Goal: Information Seeking & Learning: Compare options

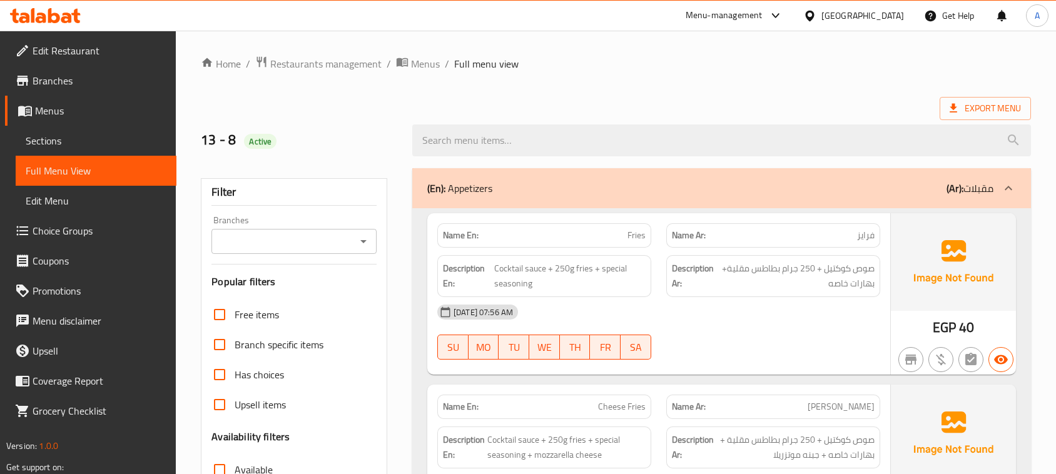
scroll to position [23185, 0]
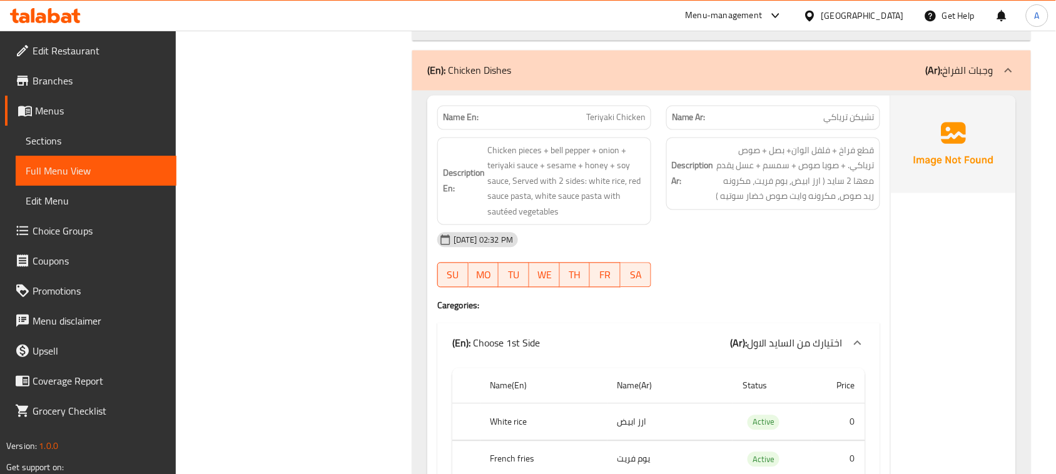
drag, startPoint x: 715, startPoint y: 193, endPoint x: 721, endPoint y: 208, distance: 16.8
drag, startPoint x: 227, startPoint y: 179, endPoint x: 420, endPoint y: 198, distance: 194.2
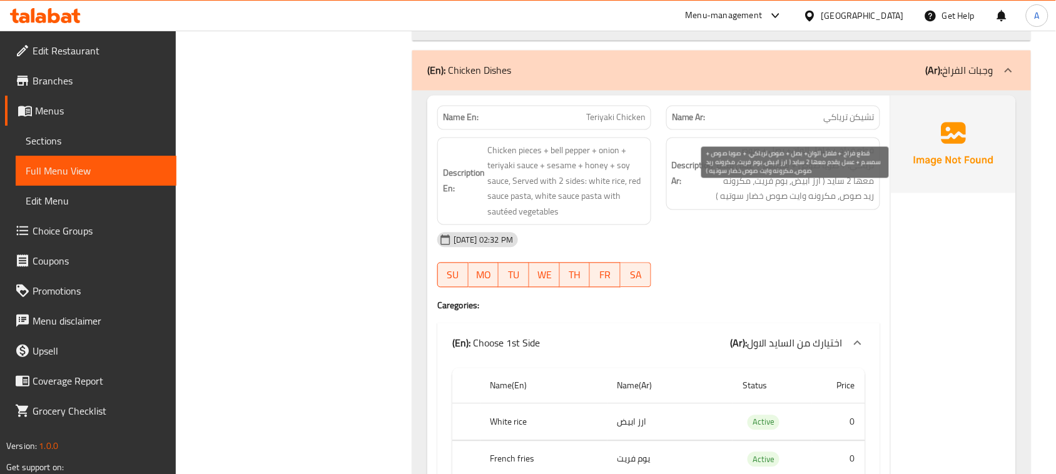
drag, startPoint x: 857, startPoint y: 195, endPoint x: 779, endPoint y: 275, distance: 111.9
click at [844, 198] on span "قطع فراخ + فلفل الوان+ بصل + صوص ترياكي. + صويا صوص + سمسم + عسل يقدم معها 2 سا…" at bounding box center [795, 173] width 158 height 61
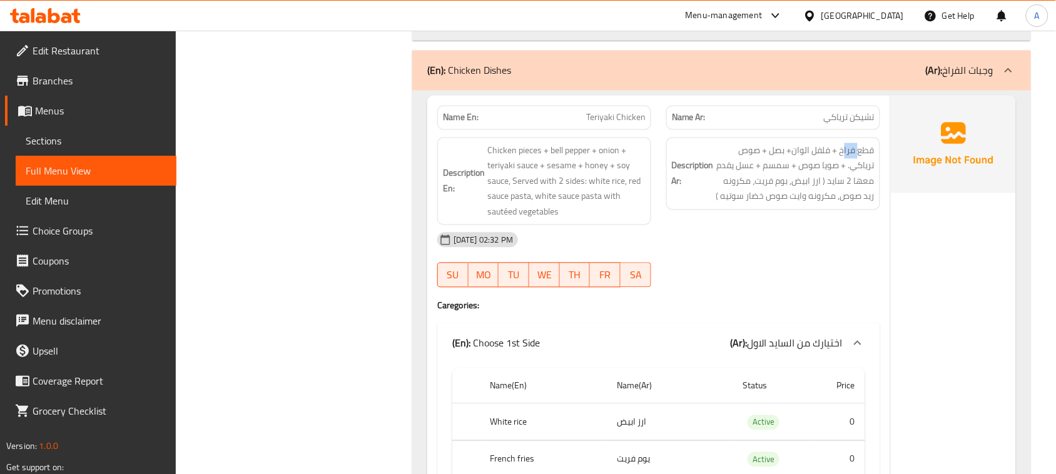
drag, startPoint x: 707, startPoint y: 169, endPoint x: 744, endPoint y: 188, distance: 42.2
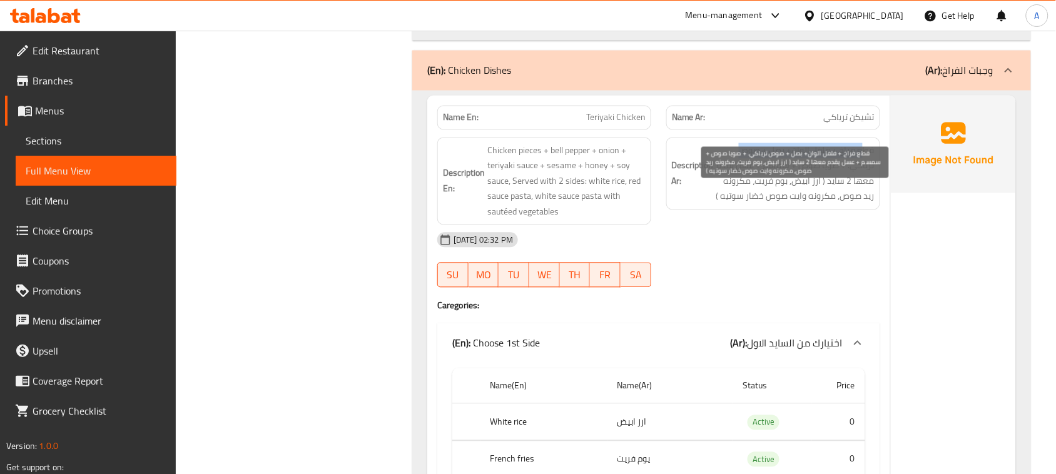
drag, startPoint x: 865, startPoint y: 191, endPoint x: 742, endPoint y: 192, distance: 123.2
click at [742, 192] on span "قطع فراخ + فلفل الوان+ بصل + صوص ترياكي. + صويا صوص + سمسم + عسل يقدم معها 2 سا…" at bounding box center [795, 173] width 158 height 61
click at [849, 204] on span "قطع فراخ + فلفل الوان+ بصل + صوص ترياكي. + صويا صوص + سمسم + عسل يقدم معها 2 سا…" at bounding box center [795, 173] width 158 height 61
drag, startPoint x: 858, startPoint y: 216, endPoint x: 729, endPoint y: 214, distance: 128.8
click at [729, 204] on span "قطع فراخ + فلفل الوان+ بصل + صوص ترياكي. + صويا صوص + سمسم + عسل يقدم معها 2 سا…" at bounding box center [795, 173] width 158 height 61
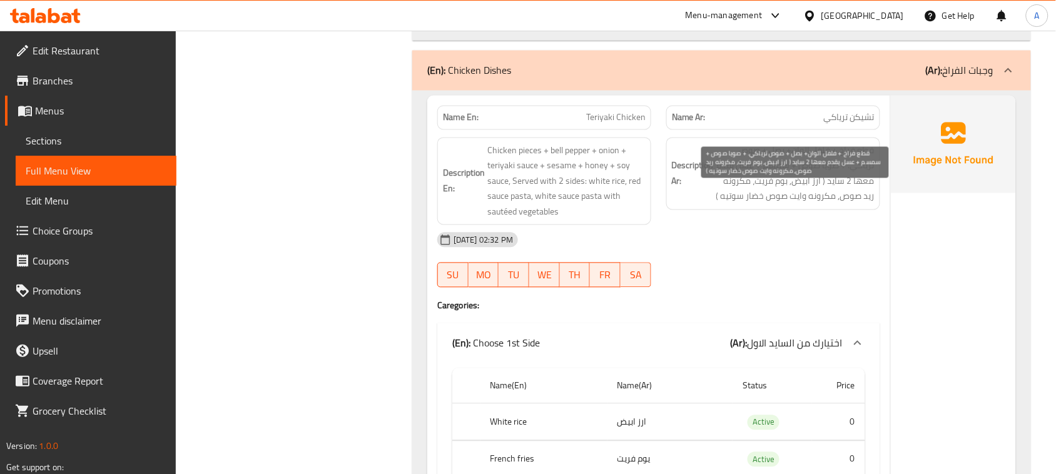
drag, startPoint x: 862, startPoint y: 195, endPoint x: 826, endPoint y: 236, distance: 54.5
click at [842, 204] on span "قطع فراخ + فلفل الوان+ بصل + صوص ترياكي. + صويا صوص + سمسم + عسل يقدم معها 2 سا…" at bounding box center [795, 173] width 158 height 61
click at [823, 204] on span "قطع فراخ + فلفل الوان+ بصل + صوص ترياكي. + صويا صوص + سمسم + عسل يقدم معها 2 سا…" at bounding box center [795, 173] width 158 height 61
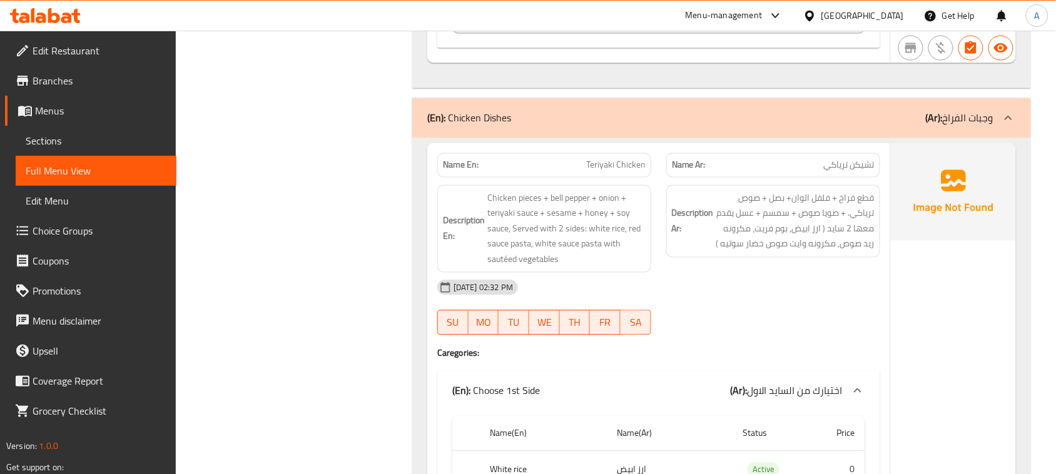
scroll to position [23263, 0]
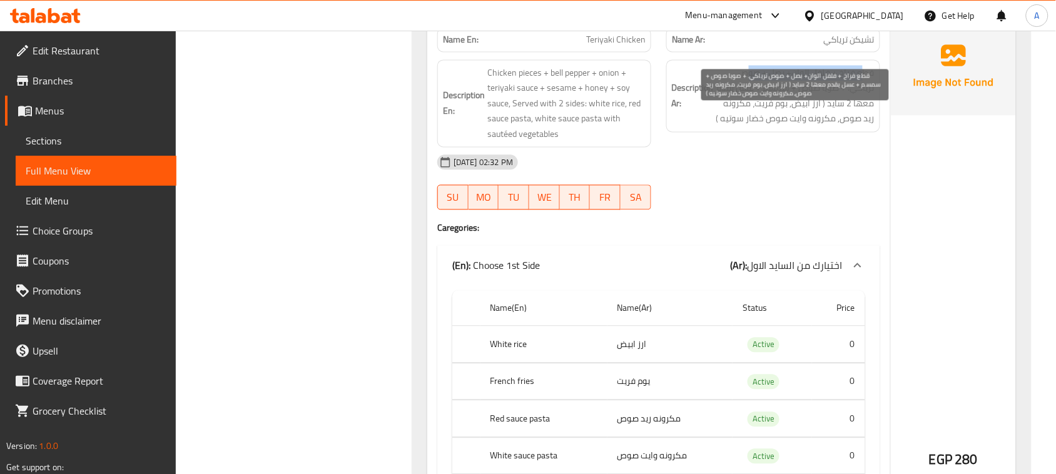
drag, startPoint x: 863, startPoint y: 114, endPoint x: 834, endPoint y: 141, distance: 39.8
click at [745, 113] on span "قطع فراخ + فلفل الوان+ بصل + صوص ترياكي. + صويا صوص + سمسم + عسل يقدم معها 2 سا…" at bounding box center [795, 95] width 158 height 61
drag, startPoint x: 869, startPoint y: 141, endPoint x: 836, endPoint y: 141, distance: 33.1
click at [836, 126] on span "قطع فراخ + فلفل الوان+ بصل + صوص ترياكي. + صويا صوص + سمسم + عسل يقدم معها 2 سا…" at bounding box center [795, 95] width 158 height 61
click at [852, 126] on span "قطع فراخ + فلفل الوان+ بصل + صوص ترياكي. + صويا صوص + سمسم + عسل يقدم معها 2 سا…" at bounding box center [795, 95] width 158 height 61
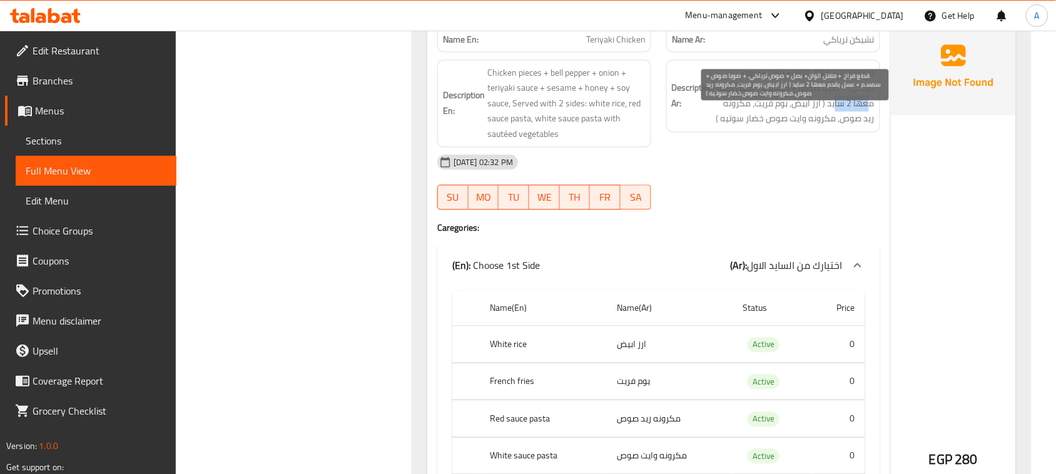
click at [860, 126] on span "قطع فراخ + فلفل الوان+ بصل + صوص ترياكي. + صويا صوص + سمسم + عسل يقدم معها 2 سا…" at bounding box center [795, 95] width 158 height 61
drag, startPoint x: 825, startPoint y: 145, endPoint x: 798, endPoint y: 155, distance: 29.3
click at [735, 126] on span "قطع فراخ + فلفل الوان+ بصل + صوص ترياكي. + صويا صوص + سمسم + عسل يقدم معها 2 سا…" at bounding box center [795, 95] width 158 height 61
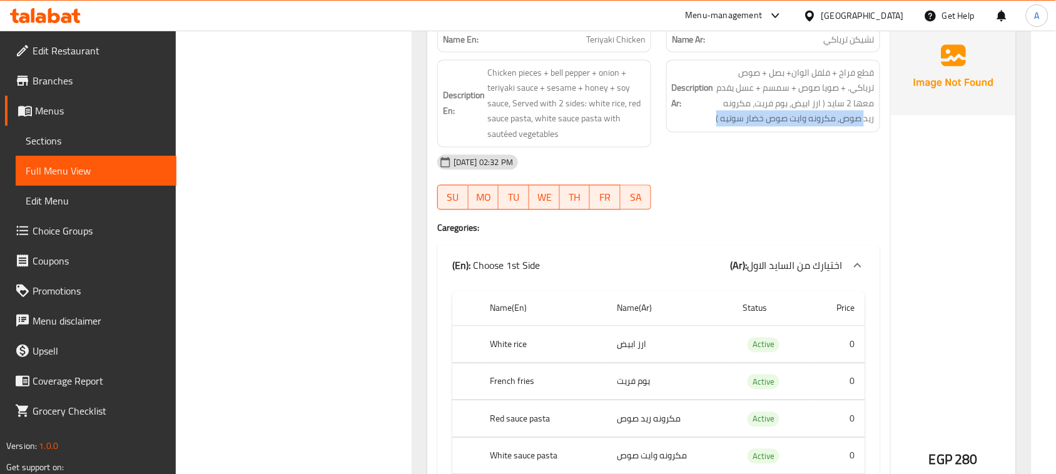
drag, startPoint x: 864, startPoint y: 159, endPoint x: 713, endPoint y: 163, distance: 150.7
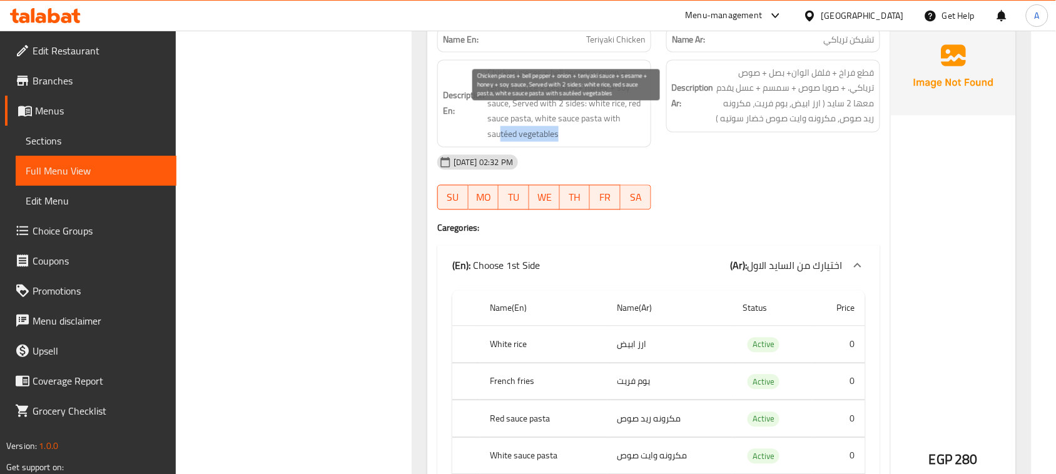
drag, startPoint x: 573, startPoint y: 176, endPoint x: 598, endPoint y: 176, distance: 25.0
click at [593, 142] on span "Chicken pieces + bell pepper + onion + teriyaki sauce + sesame + honey + soy sa…" at bounding box center [566, 103] width 158 height 77
click at [525, 142] on span "Chicken pieces + bell pepper + onion + teriyaki sauce + sesame + honey + soy sa…" at bounding box center [566, 103] width 158 height 77
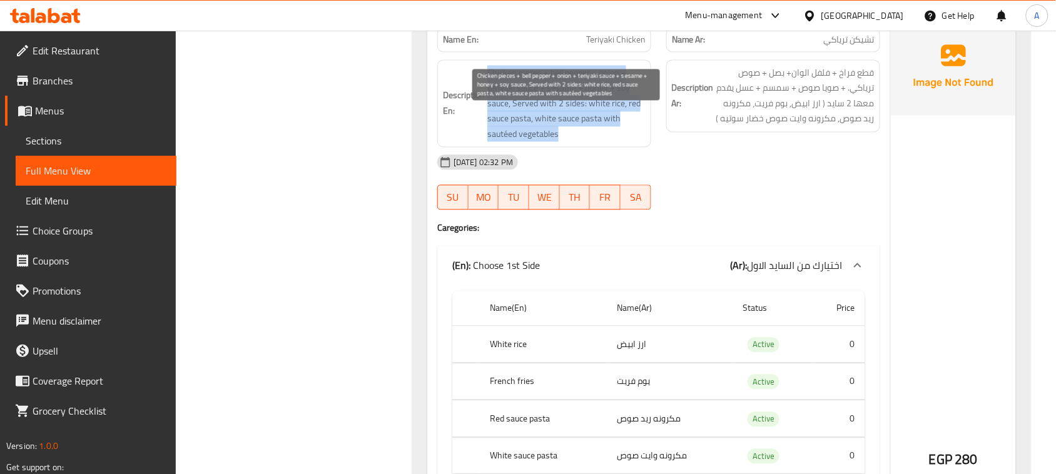
click at [525, 142] on span "Chicken pieces + bell pepper + onion + teriyaki sauce + sesame + honey + soy sa…" at bounding box center [566, 103] width 158 height 77
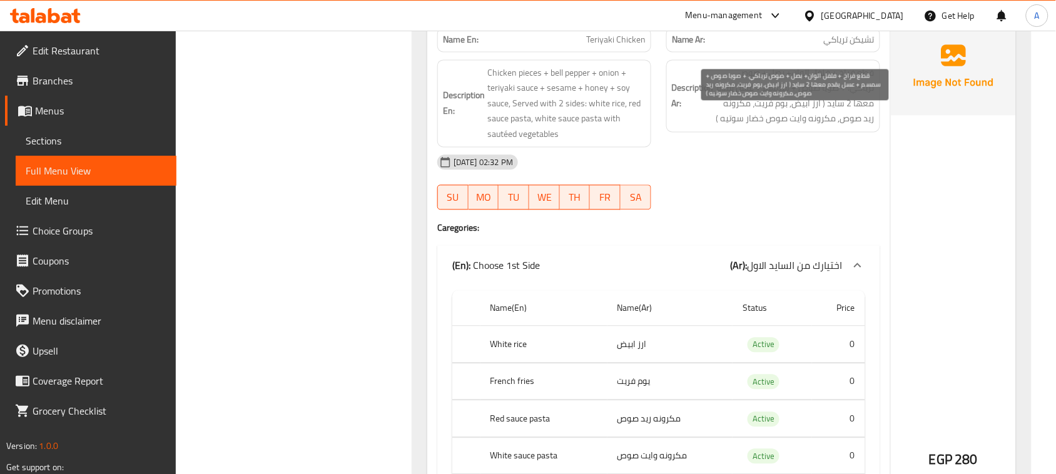
drag, startPoint x: 732, startPoint y: 128, endPoint x: 720, endPoint y: 130, distance: 12.0
click at [720, 126] on span "قطع فراخ + فلفل الوان+ بصل + صوص ترياكي. + صويا صوص + سمسم + عسل يقدم معها 2 سا…" at bounding box center [795, 95] width 158 height 61
click at [861, 126] on span "قطع فراخ + فلفل الوان+ بصل + صوص ترياكي. + صويا صوص + سمسم + عسل يقدم معها 2 سا…" at bounding box center [795, 95] width 158 height 61
drag, startPoint x: 861, startPoint y: 143, endPoint x: 845, endPoint y: 145, distance: 16.4
click at [845, 126] on span "قطع فراخ + فلفل الوان+ بصل + صوص ترياكي. + صويا صوص + سمسم + عسل يقدم معها 2 سا…" at bounding box center [795, 95] width 158 height 61
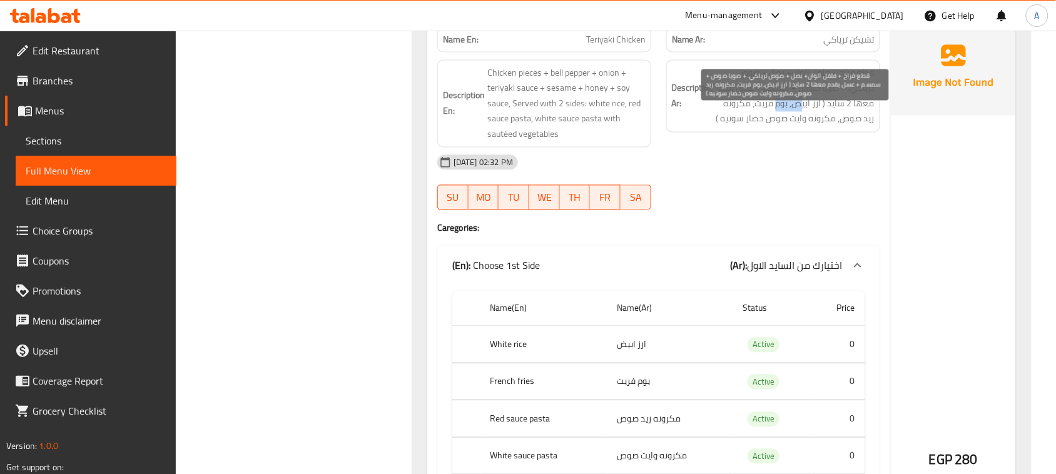
drag, startPoint x: 804, startPoint y: 145, endPoint x: 777, endPoint y: 144, distance: 27.5
click at [777, 126] on span "قطع فراخ + فلفل الوان+ بصل + صوص ترياكي. + صويا صوص + سمسم + عسل يقدم معها 2 سا…" at bounding box center [795, 95] width 158 height 61
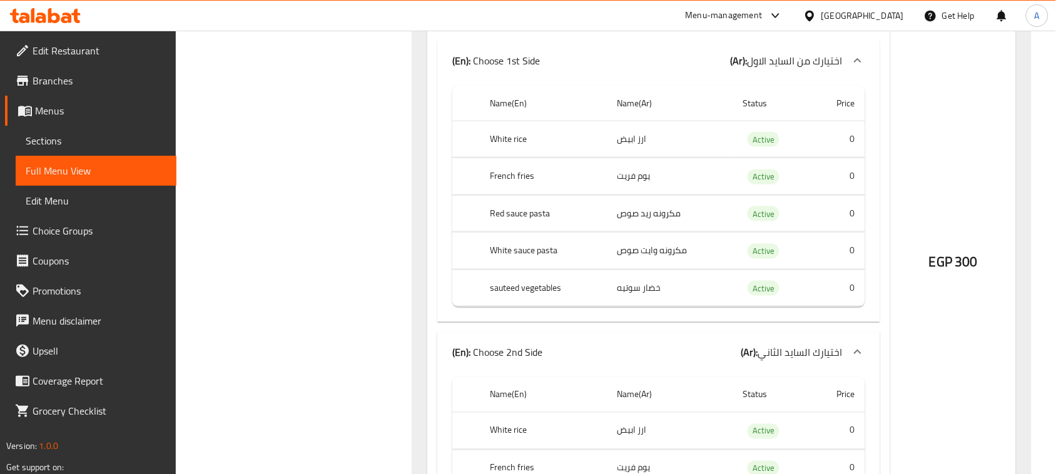
scroll to position [24044, 0]
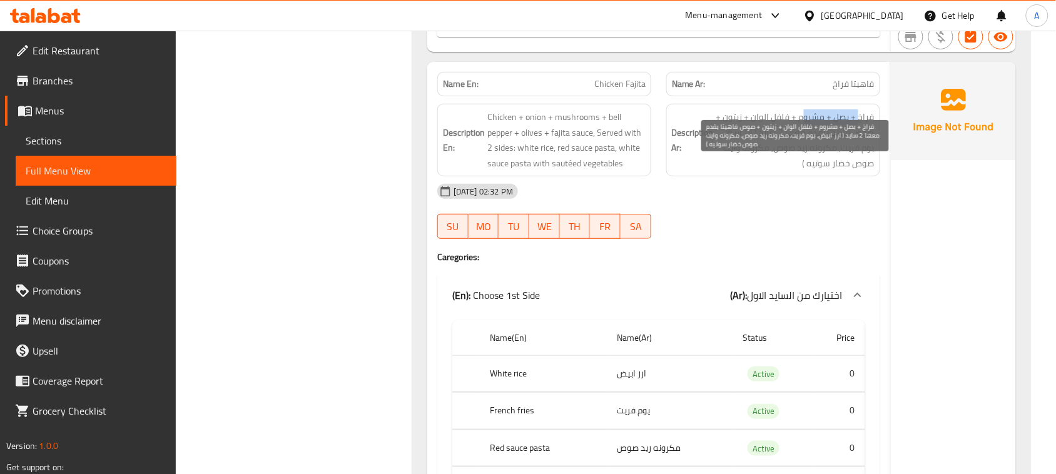
drag, startPoint x: 859, startPoint y: 166, endPoint x: 795, endPoint y: 167, distance: 63.8
click at [795, 167] on span "فراخ + بصل + مشروم + فلفل الوان + زيتون + صوص فاهيتا يقدم معها 2 سايد ( ارز ابي…" at bounding box center [795, 139] width 158 height 61
drag, startPoint x: 852, startPoint y: 181, endPoint x: 760, endPoint y: 181, distance: 91.3
click at [760, 171] on span "فراخ + بصل + مشروم + فلفل الوان + زيتون + صوص فاهيتا يقدم معها 2 سايد ( ارز ابي…" at bounding box center [795, 139] width 158 height 61
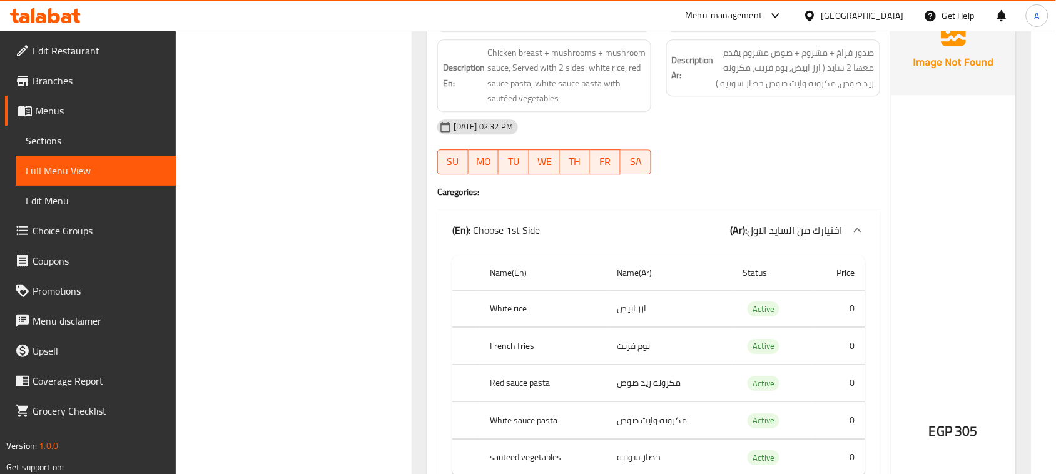
scroll to position [24904, 0]
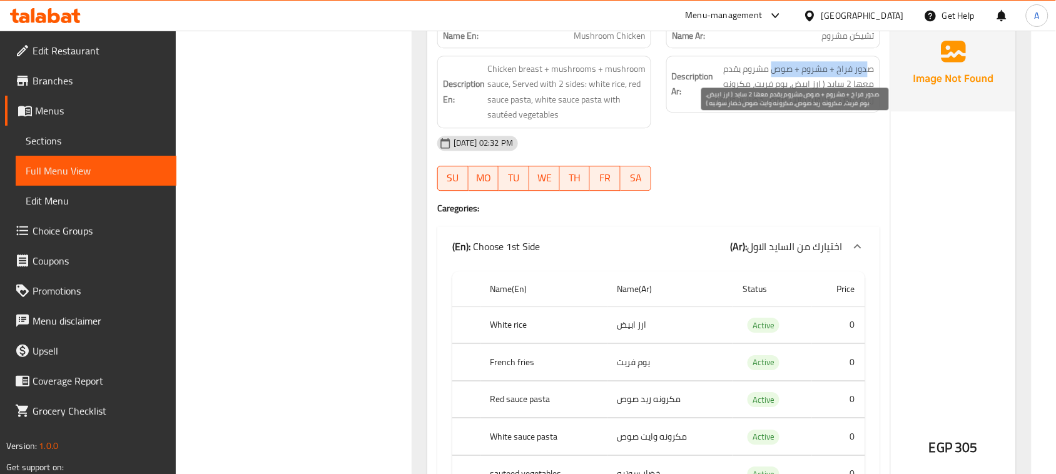
drag, startPoint x: 863, startPoint y: 123, endPoint x: 771, endPoint y: 124, distance: 91.9
click at [771, 108] on span "صدور فراخ + مشروم + صوص مشروم يقدم معها 2 سايد ( ارز ابيض, بوم فريت، مكرونه ريد…" at bounding box center [795, 84] width 158 height 46
drag, startPoint x: 860, startPoint y: 146, endPoint x: 735, endPoint y: 144, distance: 125.1
click at [735, 108] on span "صدور فراخ + مشروم + صوص مشروم يقدم معها 2 سايد ( ارز ابيض, بوم فريت، مكرونه ريد…" at bounding box center [795, 84] width 158 height 46
drag, startPoint x: 770, startPoint y: 155, endPoint x: 755, endPoint y: 156, distance: 15.7
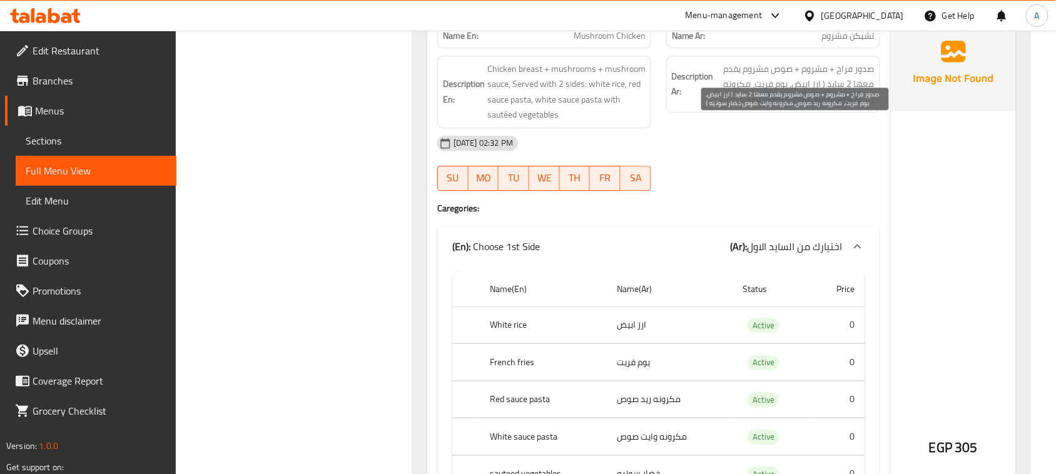
click at [755, 108] on span "صدور فراخ + مشروم + صوص مشروم يقدم معها 2 سايد ( ارز ابيض, بوم فريت، مكرونه ريد…" at bounding box center [795, 84] width 158 height 46
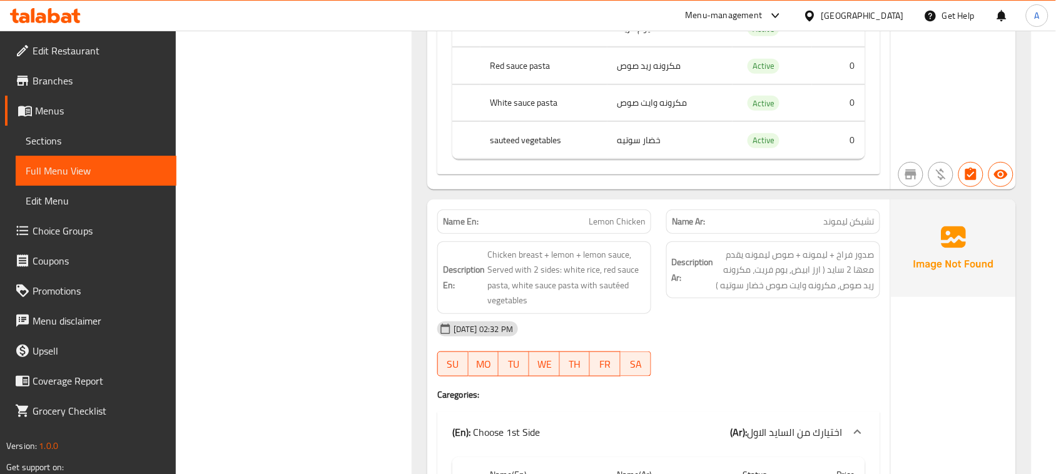
scroll to position [25764, 0]
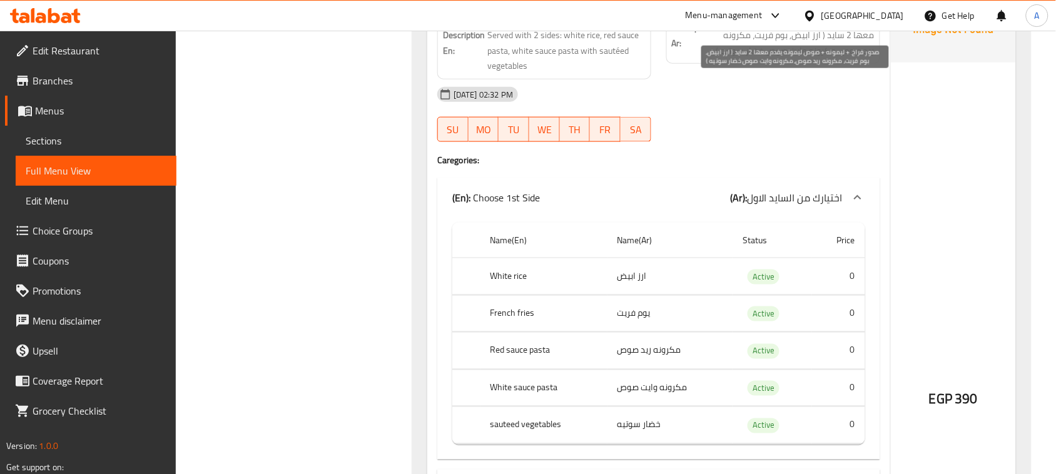
click at [820, 59] on span "صدور فراخ + ليمونه + صوص ليمونه يقدم معها 2 سايد ( ارز ابيض, بوم فريت، مكرونه ر…" at bounding box center [795, 36] width 158 height 46
drag, startPoint x: 796, startPoint y: 88, endPoint x: 720, endPoint y: 84, distance: 75.7
click at [720, 59] on span "صدور فراخ + ليمونه + صوص ليمونه يقدم معها 2 سايد ( ارز ابيض, بوم فريت، مكرونه ر…" at bounding box center [795, 36] width 158 height 46
drag, startPoint x: 852, startPoint y: 104, endPoint x: 773, endPoint y: 117, distance: 79.8
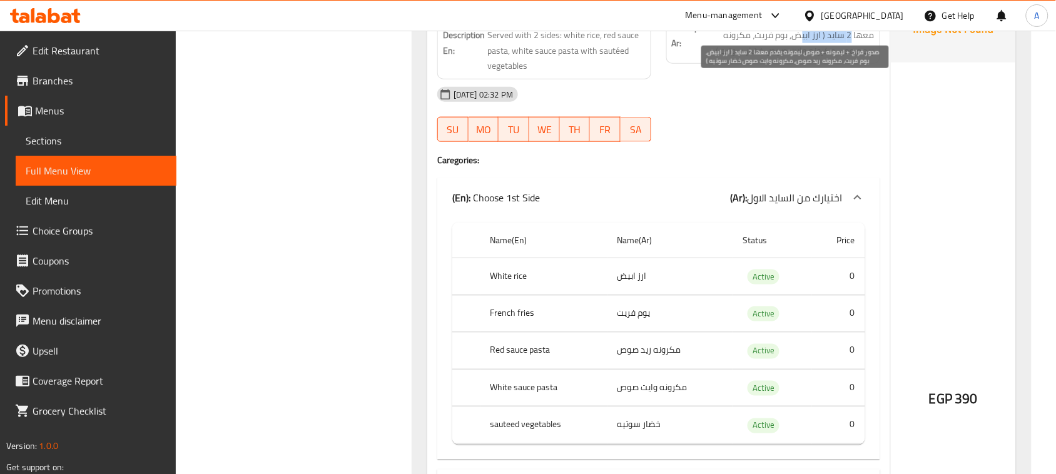
click at [779, 59] on span "صدور فراخ + ليمونه + صوص ليمونه يقدم معها 2 سايد ( ارز ابيض, بوم فريت، مكرونه ر…" at bounding box center [795, 36] width 158 height 46
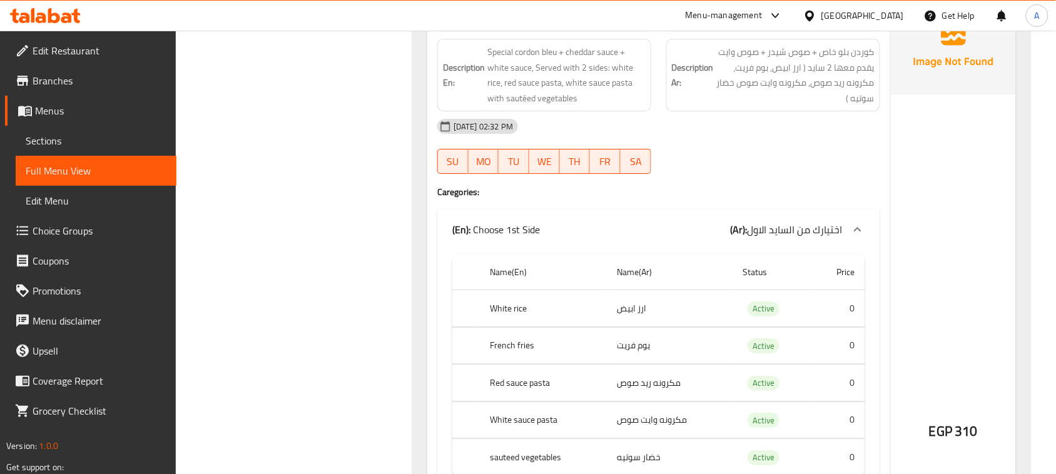
scroll to position [26546, 0]
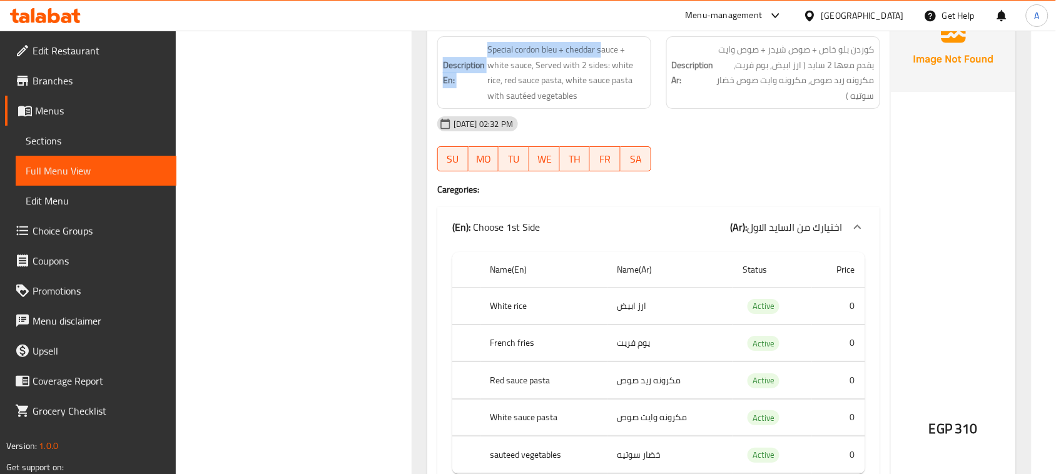
drag, startPoint x: 517, startPoint y: 86, endPoint x: 735, endPoint y: 192, distance: 241.9
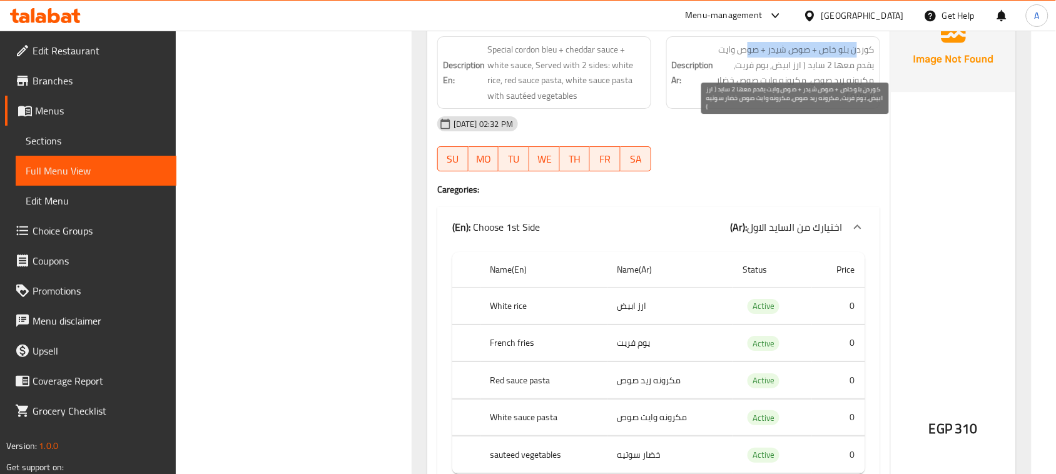
drag, startPoint x: 857, startPoint y: 119, endPoint x: 745, endPoint y: 120, distance: 111.9
click at [745, 103] on span "کوردن بلو خاص + صوص شيدر + صوص وايت يقدم معها 2 سايد ( ارز ابيض, بوم فريت، مكرو…" at bounding box center [795, 72] width 158 height 61
drag, startPoint x: 867, startPoint y: 136, endPoint x: 746, endPoint y: 141, distance: 121.4
click at [746, 103] on span "کوردن بلو خاص + صوص شيدر + صوص وايت يقدم معها 2 سايد ( ارز ابيض, بوم فريت، مكرو…" at bounding box center [795, 72] width 158 height 61
drag, startPoint x: 850, startPoint y: 149, endPoint x: 787, endPoint y: 181, distance: 71.6
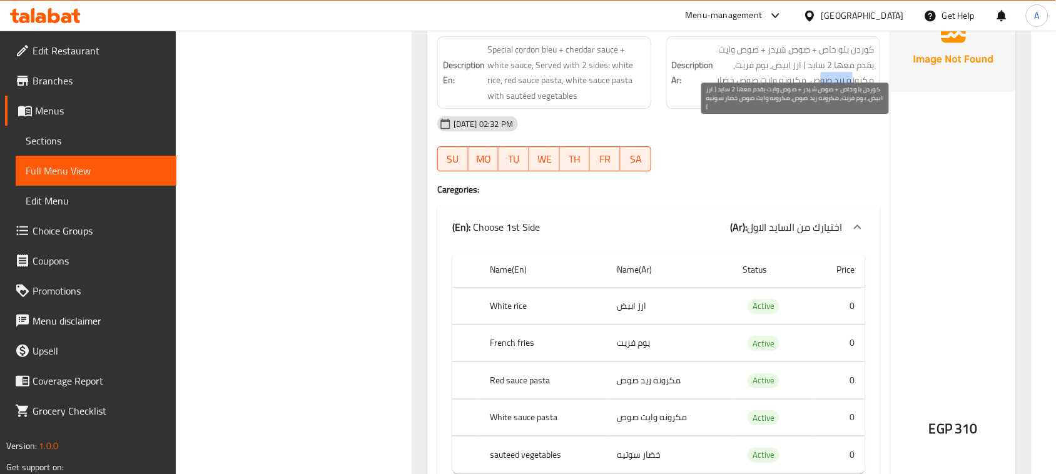
click at [817, 103] on span "کوردن بلو خاص + صوص شيدر + صوص وايت يقدم معها 2 سايد ( ارز ابيض, بوم فريت، مكرو…" at bounding box center [795, 72] width 158 height 61
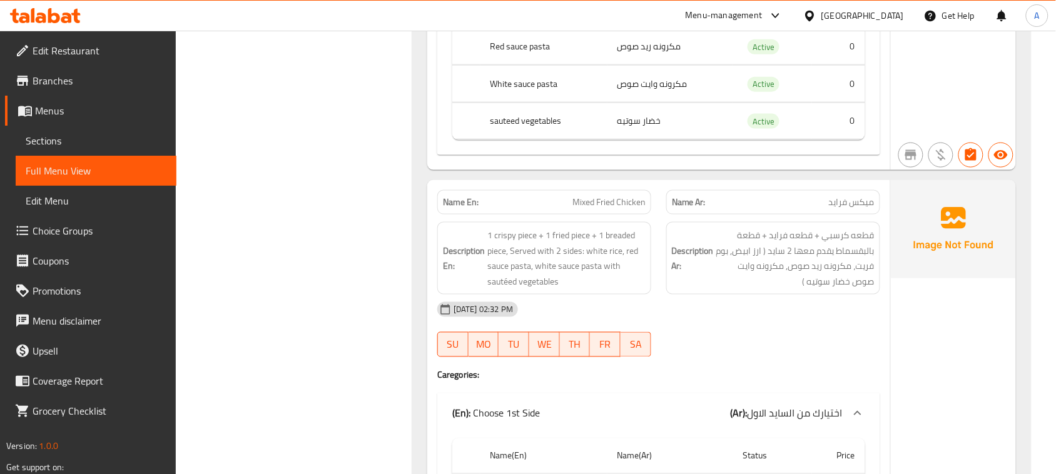
scroll to position [27405, 0]
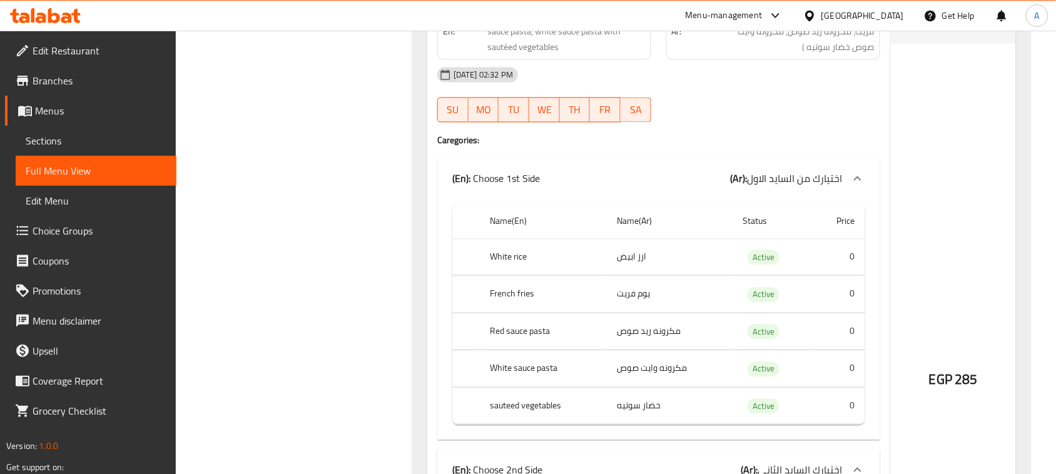
copy span "Chicken"
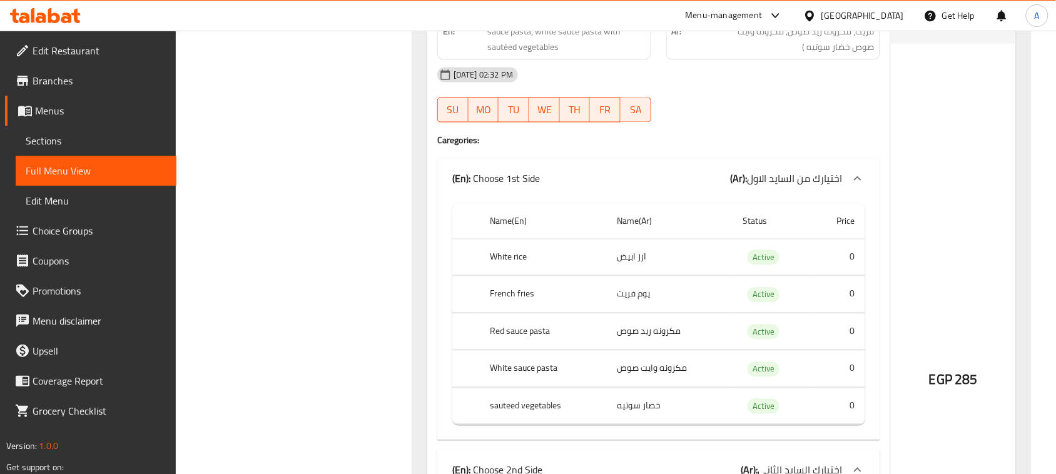
copy span "Mixed Fried Chicken"
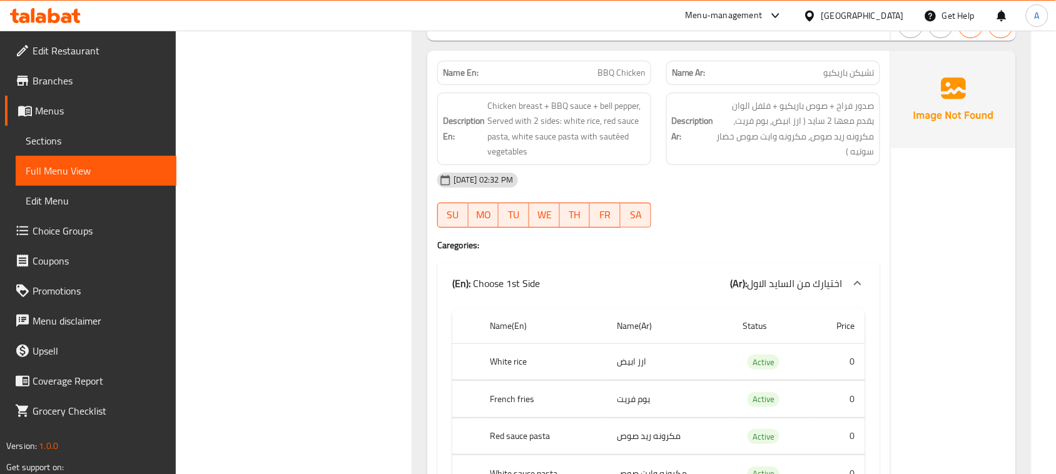
scroll to position [28109, 0]
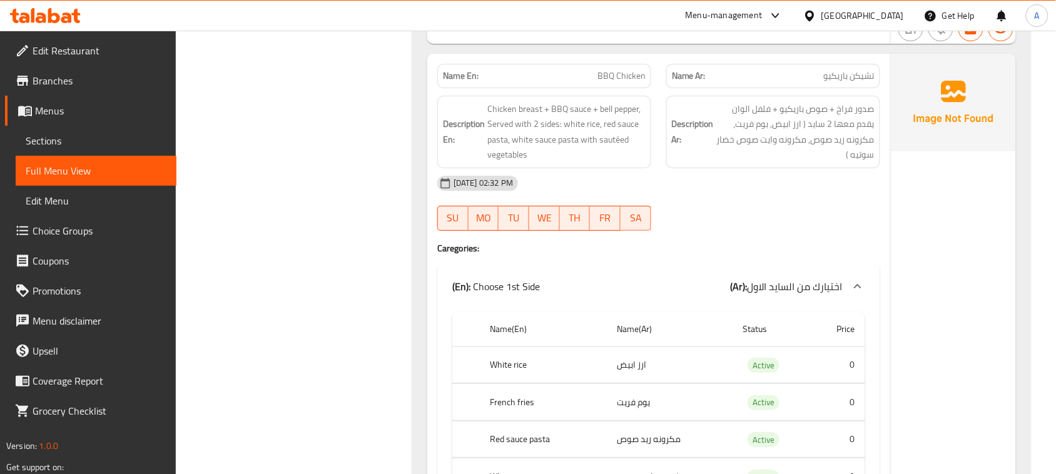
drag, startPoint x: 857, startPoint y: 158, endPoint x: 814, endPoint y: 166, distance: 43.9
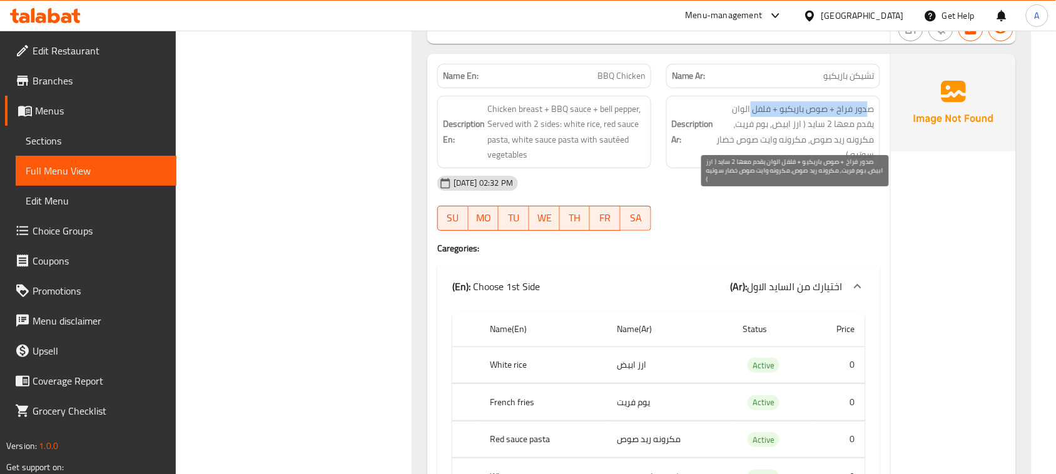
drag, startPoint x: 867, startPoint y: 192, endPoint x: 750, endPoint y: 192, distance: 116.9
click at [750, 163] on span "صدور فراخ + صوص باريكيو + فلفل الوان يقدم معها 2 سايد ( ارز ابيض, بوم فريت، مكر…" at bounding box center [795, 131] width 158 height 61
drag, startPoint x: 795, startPoint y: 205, endPoint x: 741, endPoint y: 230, distance: 59.3
click at [741, 163] on span "صدور فراخ + صوص باريكيو + فلفل الوان يقدم معها 2 سايد ( ارز ابيض, بوم فريت، مكر…" at bounding box center [795, 131] width 158 height 61
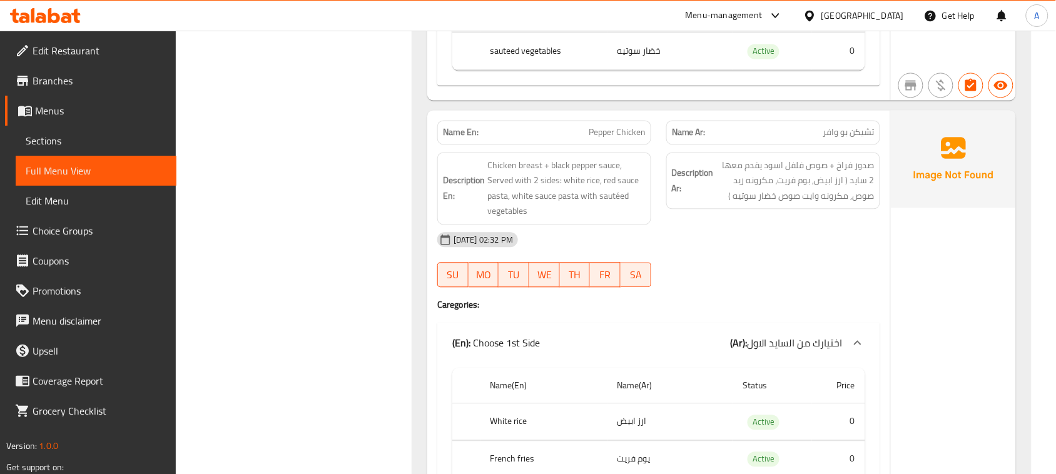
scroll to position [28891, 0]
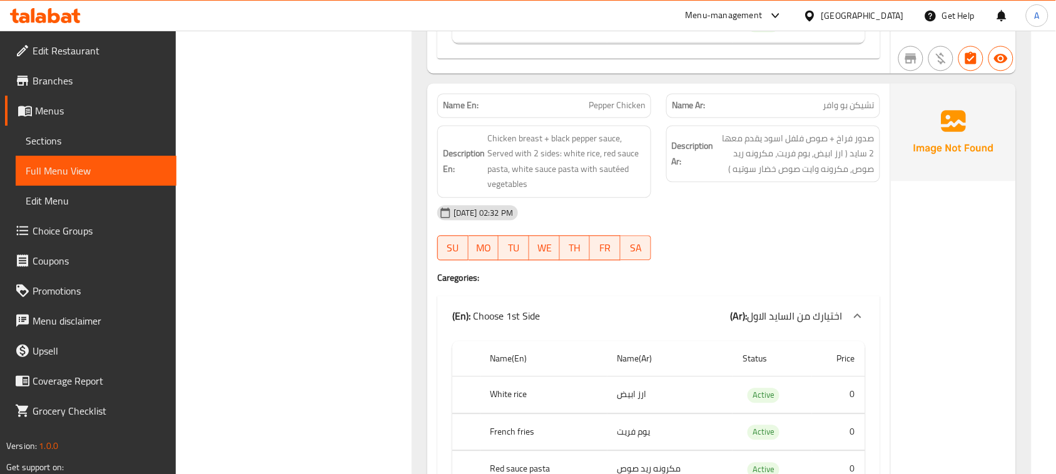
drag, startPoint x: 603, startPoint y: 200, endPoint x: 629, endPoint y: 199, distance: 25.7
copy span "Pepper Chicken"
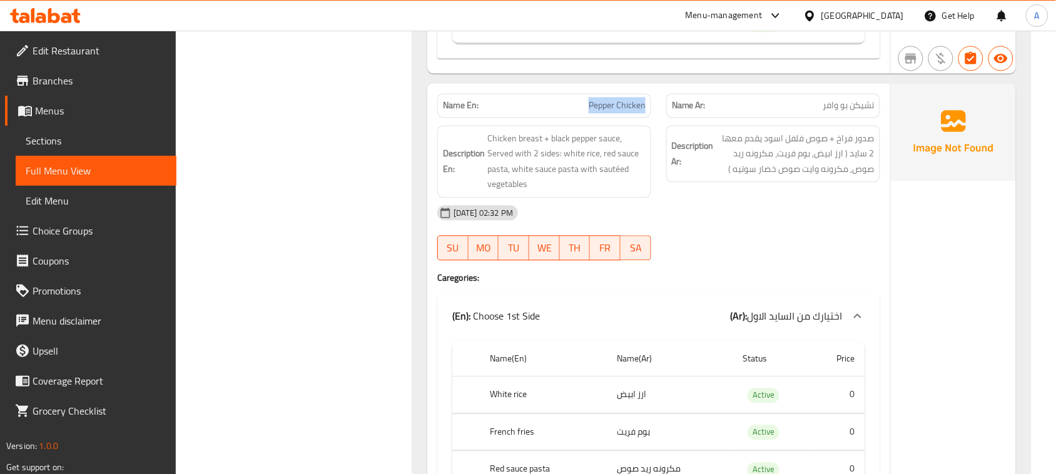
drag, startPoint x: 871, startPoint y: 286, endPoint x: 646, endPoint y: 245, distance: 228.8
drag, startPoint x: 605, startPoint y: 193, endPoint x: 630, endPoint y: 193, distance: 25.0
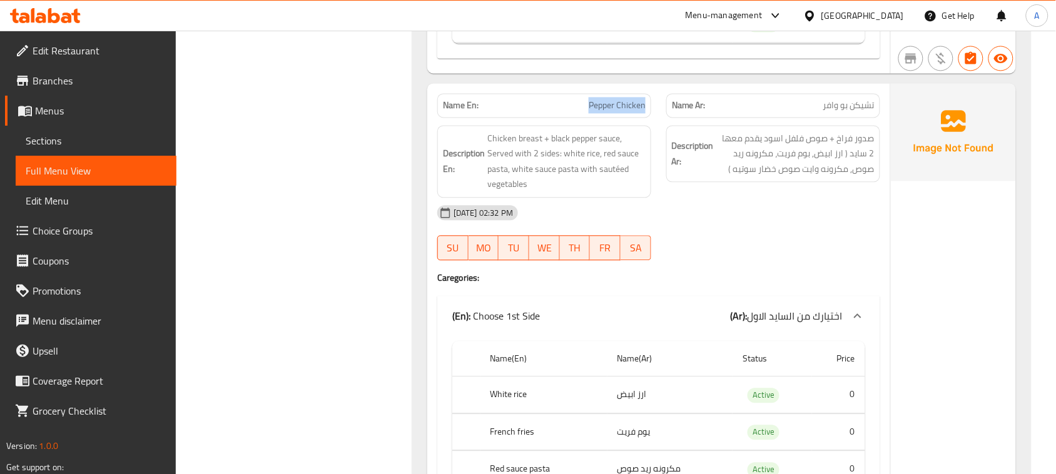
copy span "Pepper Chicken"
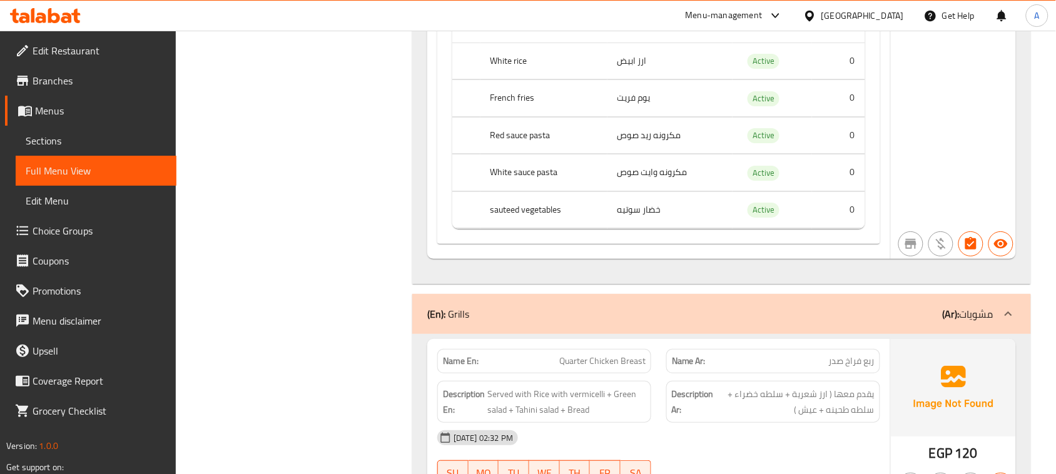
scroll to position [29750, 0]
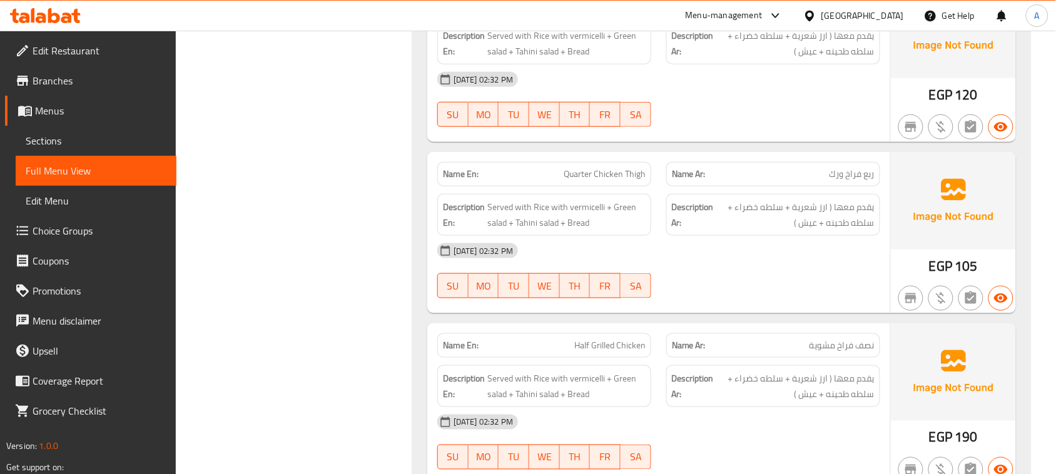
scroll to position [29907, 0]
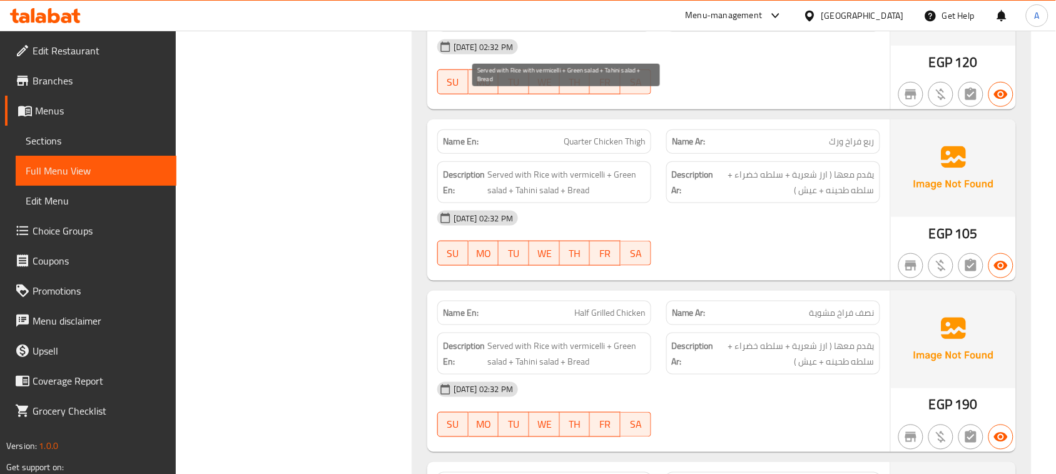
drag, startPoint x: 498, startPoint y: 99, endPoint x: 602, endPoint y: 107, distance: 104.7
click at [578, 26] on span "Served with Rice with vermicelli + Green salad + Tahini salad + Bread" at bounding box center [566, 11] width 158 height 31
click at [627, 26] on span "Served with Rice with vermicelli + Green salad + Tahini salad + Bread" at bounding box center [566, 11] width 158 height 31
click at [557, 26] on span "Served with Rice with vermicelli + Green salad + Tahini salad + Bread" at bounding box center [566, 11] width 158 height 31
drag, startPoint x: 579, startPoint y: 120, endPoint x: 604, endPoint y: 129, distance: 26.5
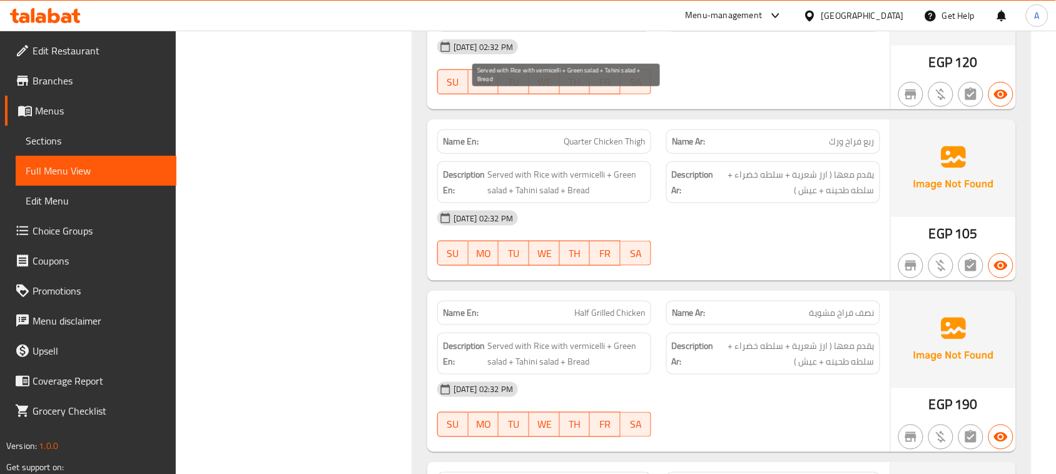
click at [588, 26] on span "Served with Rice with vermicelli + Green salad + Tahini salad + Bread" at bounding box center [566, 11] width 158 height 31
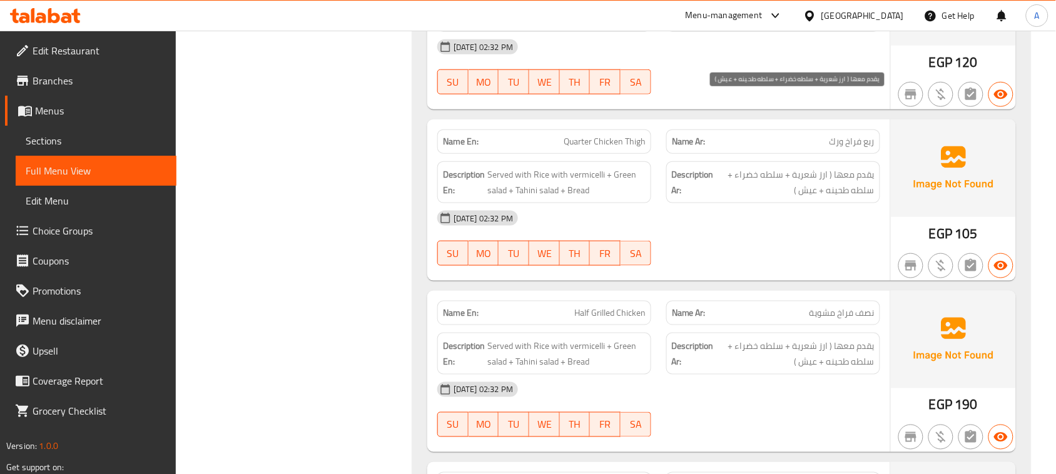
click at [744, 26] on span "يقدم معها ( ارز شعرية + سلطه خضراء + سلطه طحينه + عيش )" at bounding box center [795, 11] width 158 height 31
click at [832, 26] on span "يقدم معها ( ارز شعرية + سلطه خضراء + سلطه طحينه + عيش )" at bounding box center [795, 11] width 158 height 31
drag, startPoint x: 851, startPoint y: 114, endPoint x: 816, endPoint y: 126, distance: 37.0
click at [823, 26] on span "يقدم معها ( ارز شعرية + سلطه خضراء + سلطه طحينه + عيش )" at bounding box center [795, 11] width 158 height 31
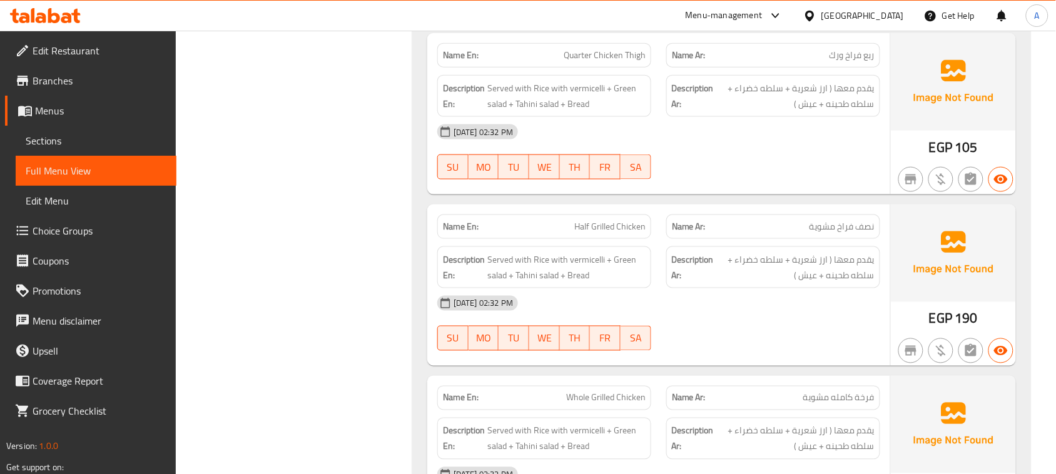
scroll to position [30063, 0]
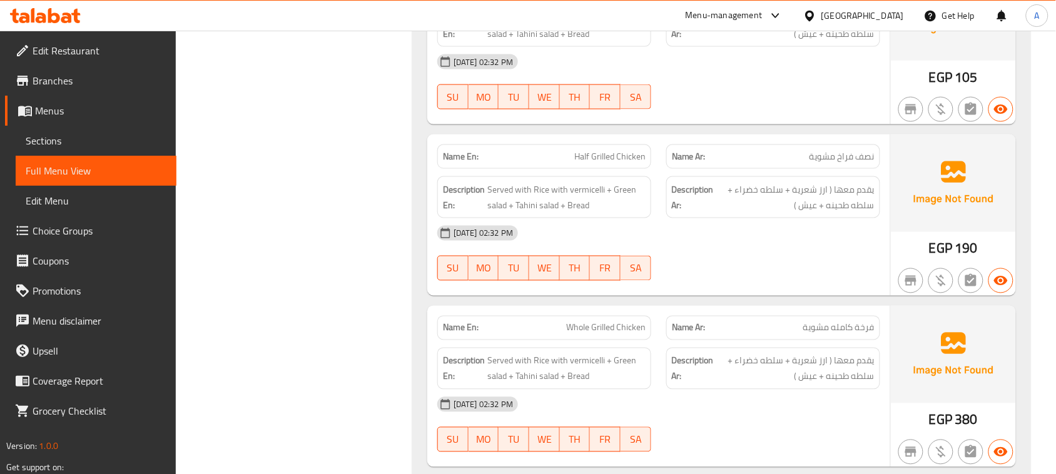
drag, startPoint x: 619, startPoint y: 83, endPoint x: 593, endPoint y: 88, distance: 26.7
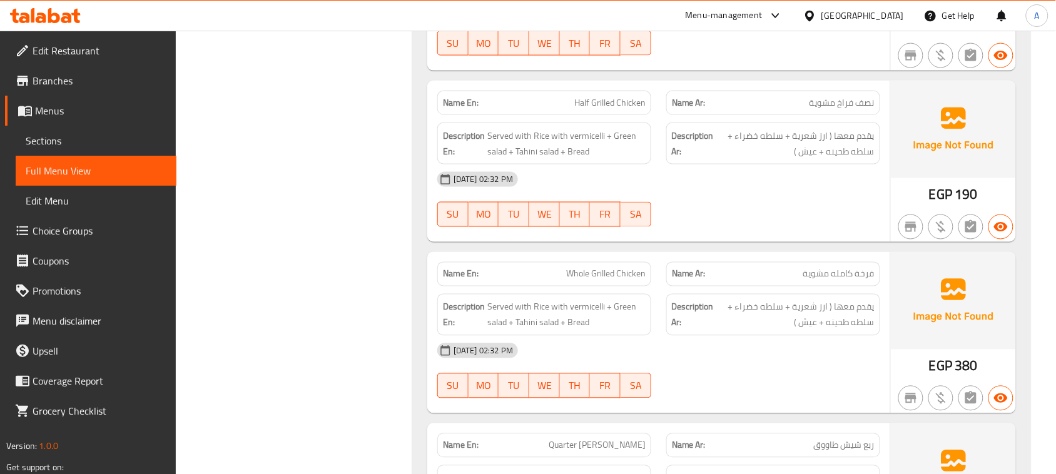
scroll to position [30141, 0]
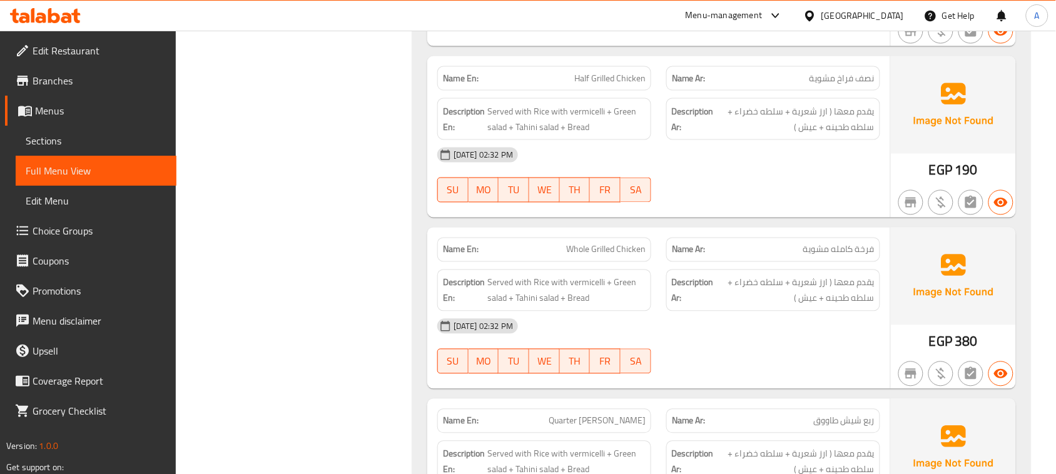
drag, startPoint x: 570, startPoint y: 169, endPoint x: 747, endPoint y: 243, distance: 191.7
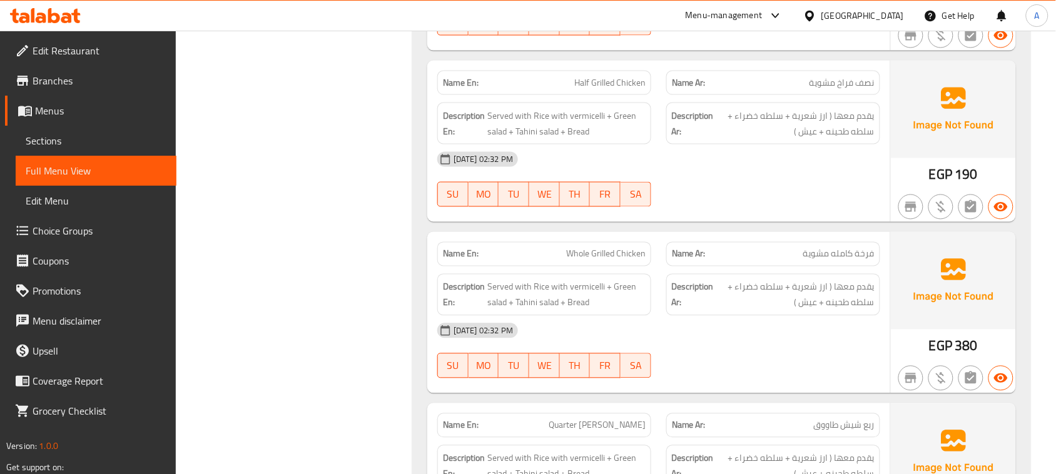
scroll to position [30219, 0]
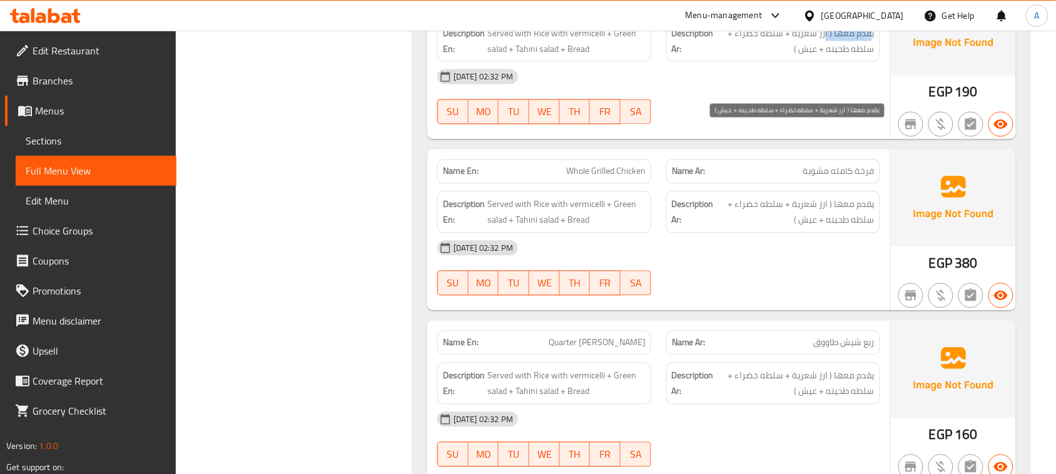
click at [825, 56] on span "يقدم معها ( ارز شعرية + سلطه خضراء + سلطه طحينه + عيش )" at bounding box center [795, 41] width 158 height 31
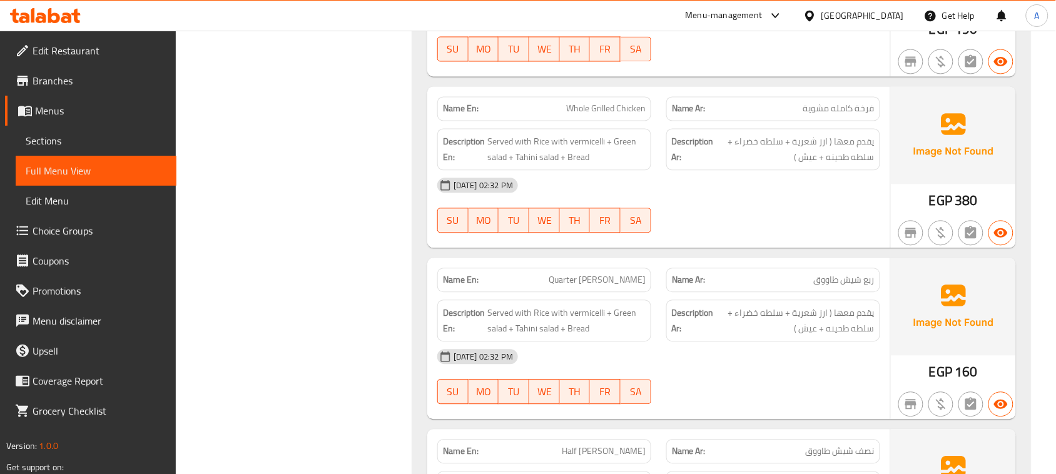
scroll to position [30376, 0]
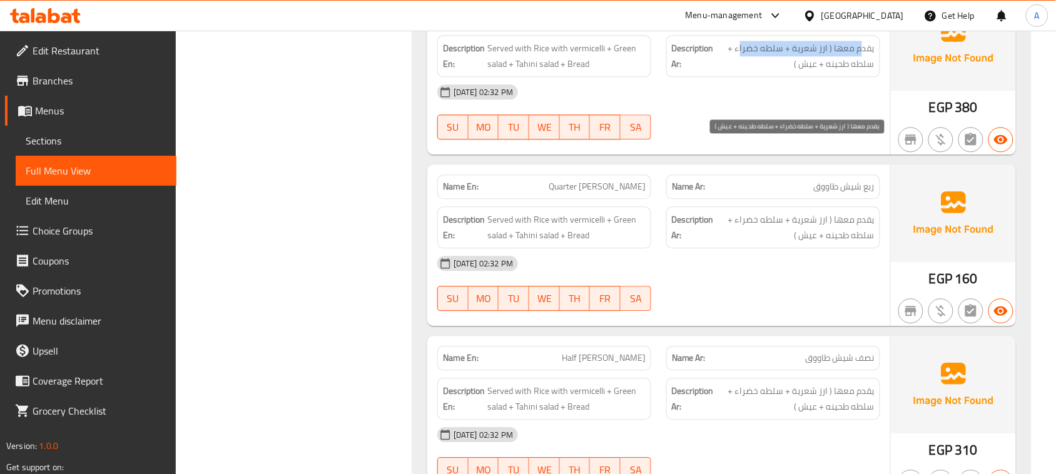
drag, startPoint x: 861, startPoint y: 151, endPoint x: 741, endPoint y: 149, distance: 120.1
click at [741, 71] on span "يقدم معها ( ارز شعرية + سلطه خضراء + سلطه طحينه + عيش )" at bounding box center [795, 56] width 158 height 31
drag, startPoint x: 810, startPoint y: 164, endPoint x: 785, endPoint y: 189, distance: 35.4
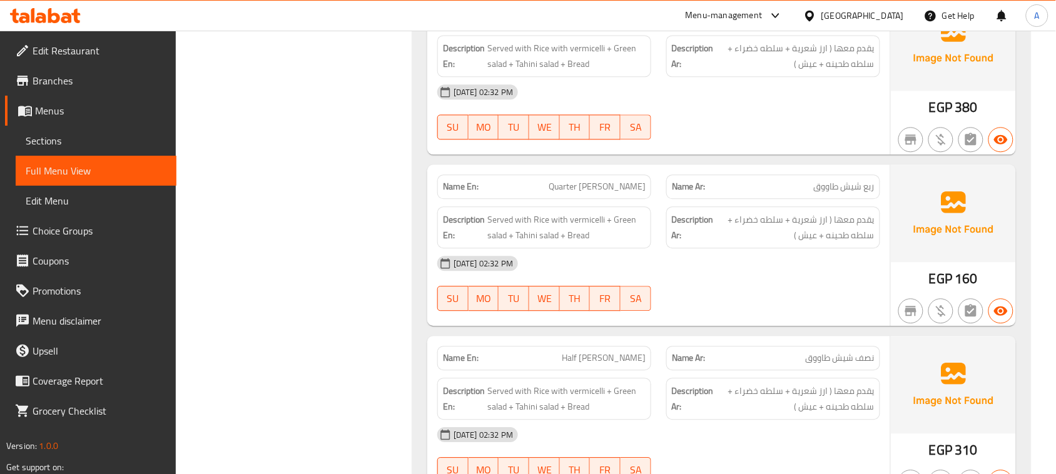
drag, startPoint x: 772, startPoint y: 230, endPoint x: 668, endPoint y: 232, distance: 104.4
drag, startPoint x: 538, startPoint y: 277, endPoint x: 710, endPoint y: 251, distance: 174.6
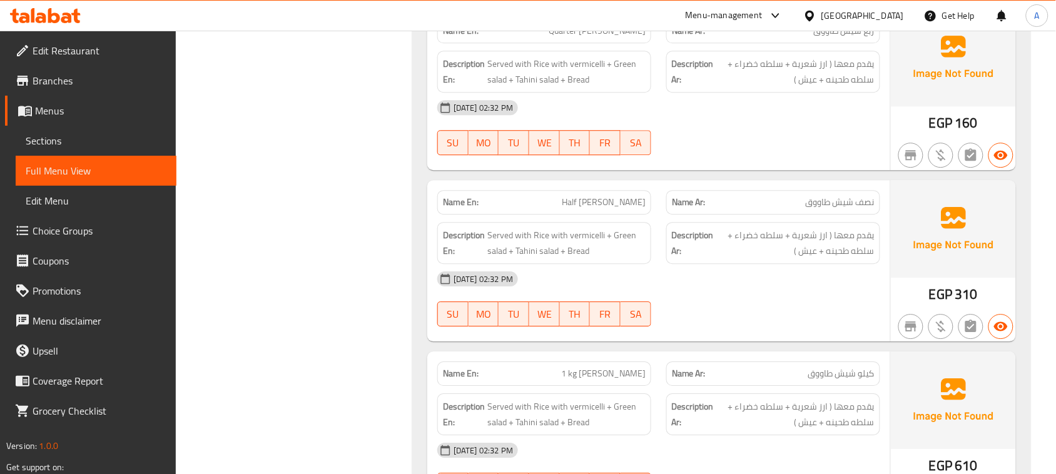
scroll to position [30532, 0]
drag, startPoint x: 861, startPoint y: 166, endPoint x: 773, endPoint y: 166, distance: 88.2
click at [773, 86] on span "يقدم معها ( ارز شعرية + سلطه خضراء + سلطه طحينه + عيش )" at bounding box center [795, 71] width 158 height 31
drag, startPoint x: 832, startPoint y: 174, endPoint x: 775, endPoint y: 231, distance: 80.5
click at [808, 86] on span "يقدم معها ( ارز شعرية + سلطه خضراء + سلطه طحينه + عيش )" at bounding box center [795, 71] width 158 height 31
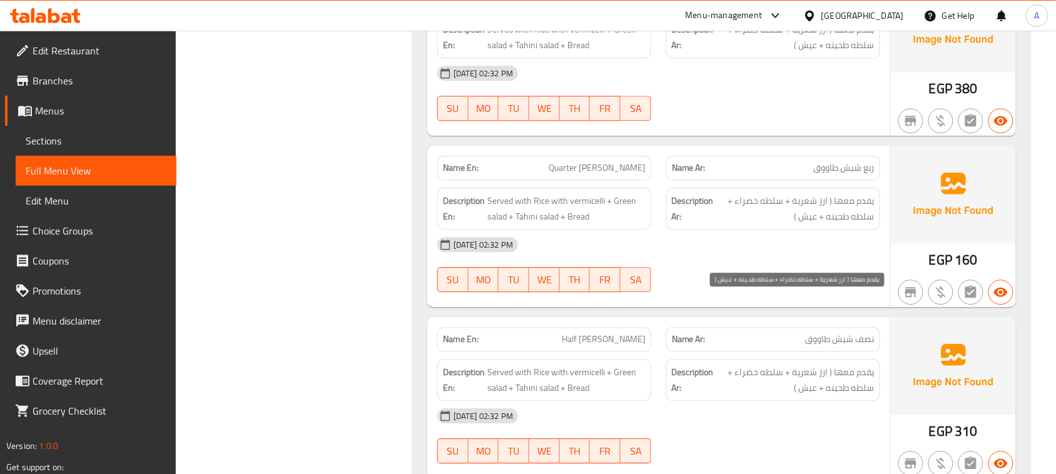
scroll to position [30473, 0]
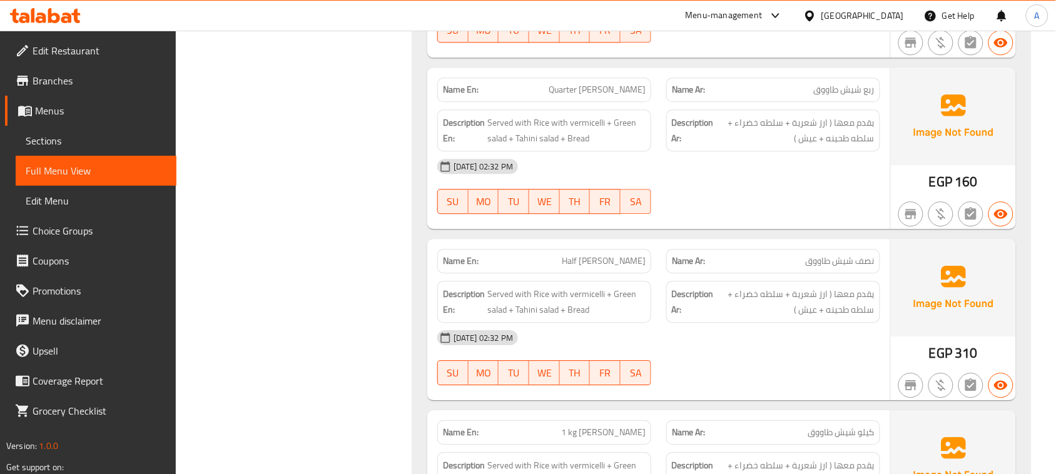
drag, startPoint x: 578, startPoint y: 189, endPoint x: 720, endPoint y: 246, distance: 152.1
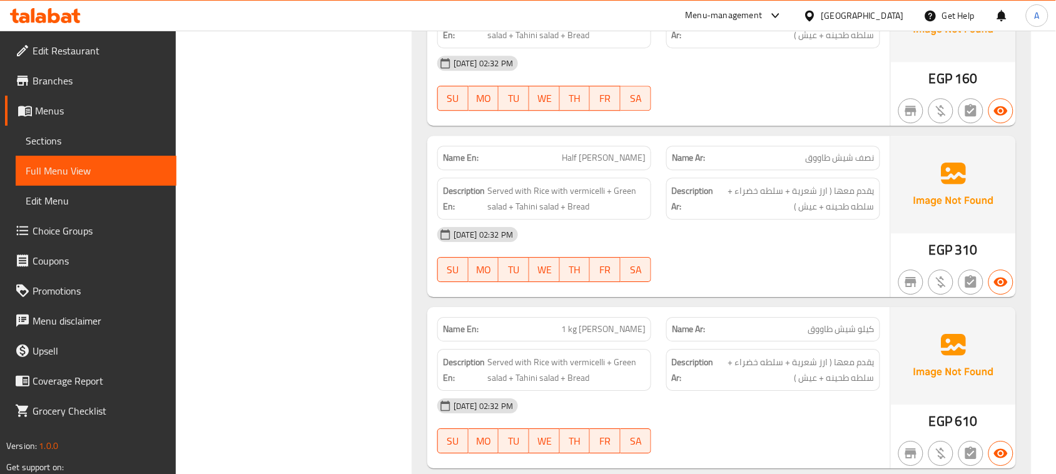
scroll to position [30707, 0]
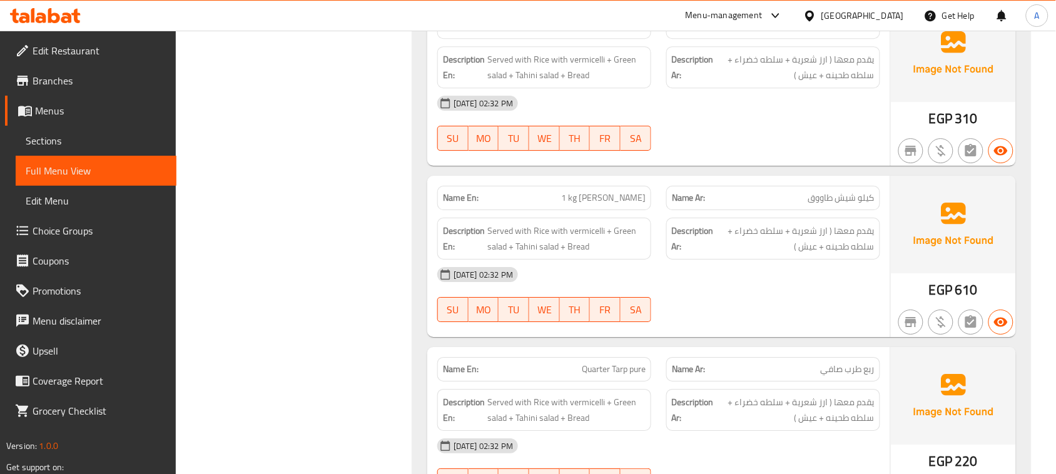
drag, startPoint x: 570, startPoint y: 128, endPoint x: 700, endPoint y: 168, distance: 135.9
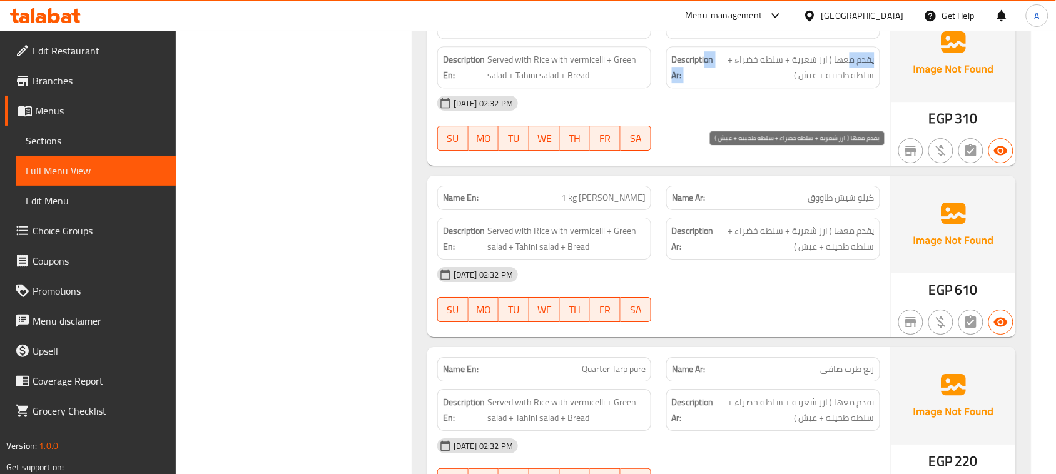
drag, startPoint x: 749, startPoint y: 161, endPoint x: 725, endPoint y: 229, distance: 72.8
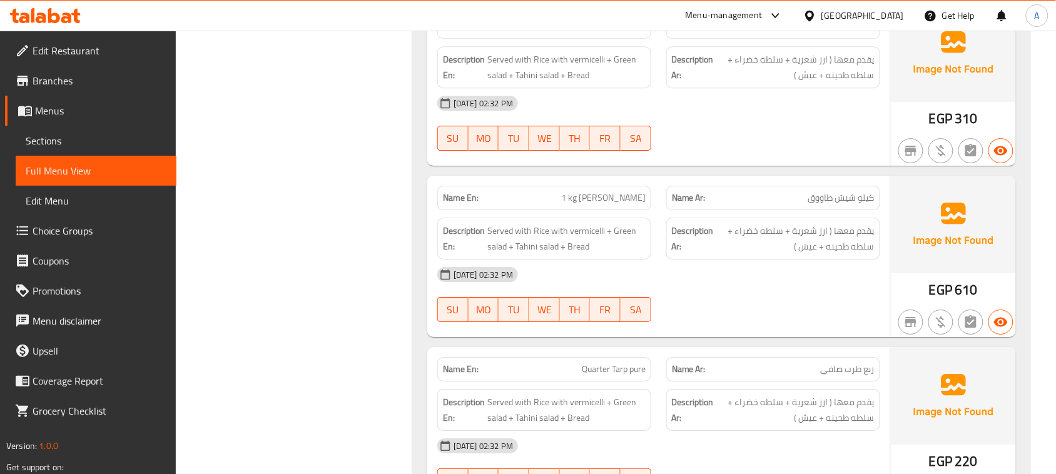
drag, startPoint x: 574, startPoint y: 295, endPoint x: 748, endPoint y: 285, distance: 174.2
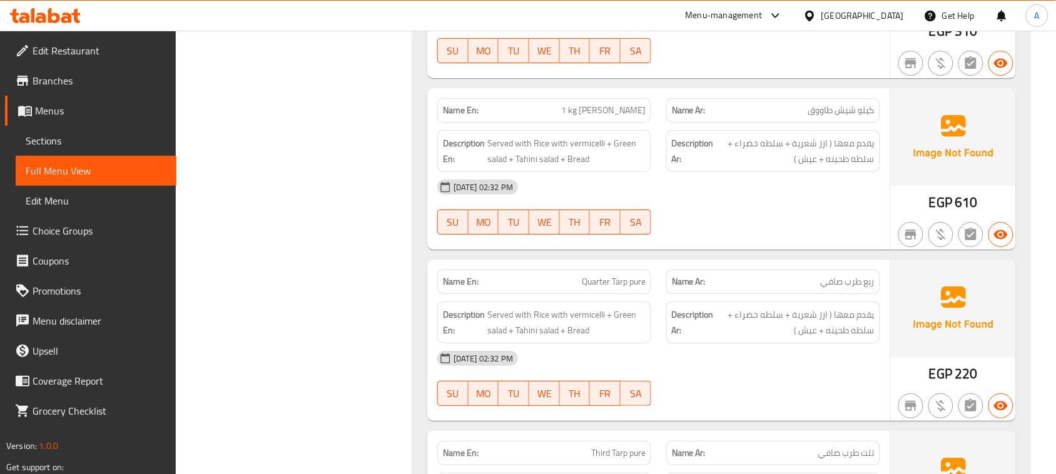
scroll to position [30863, 0]
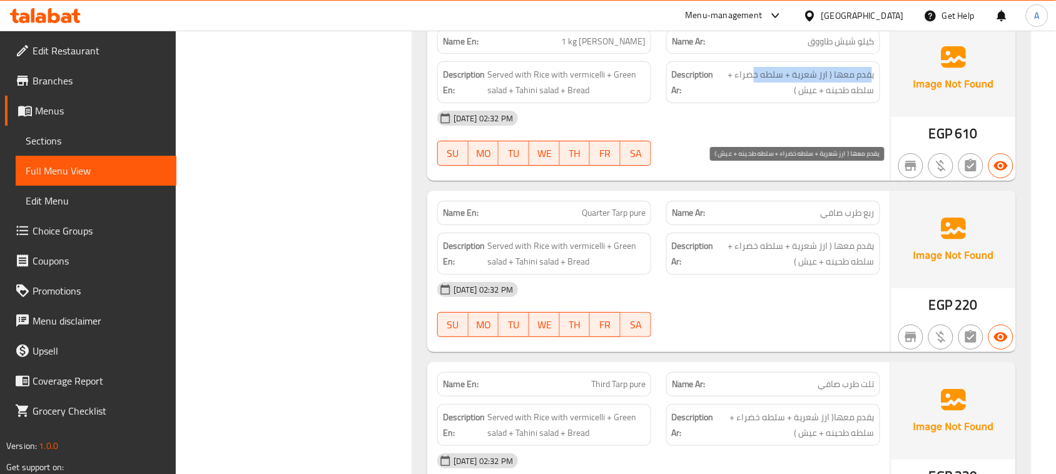
drag, startPoint x: 869, startPoint y: 176, endPoint x: 757, endPoint y: 176, distance: 111.9
click at [757, 98] on span "يقدم معها ( ارز شعرية + سلطه خضراء + سلطه طحينه + عيش )" at bounding box center [795, 82] width 158 height 31
drag, startPoint x: 863, startPoint y: 178, endPoint x: 738, endPoint y: 182, distance: 125.1
click at [738, 98] on span "يقدم معها ( ارز شعرية + سلطه خضراء + سلطه طحينه + عيش )" at bounding box center [795, 82] width 158 height 31
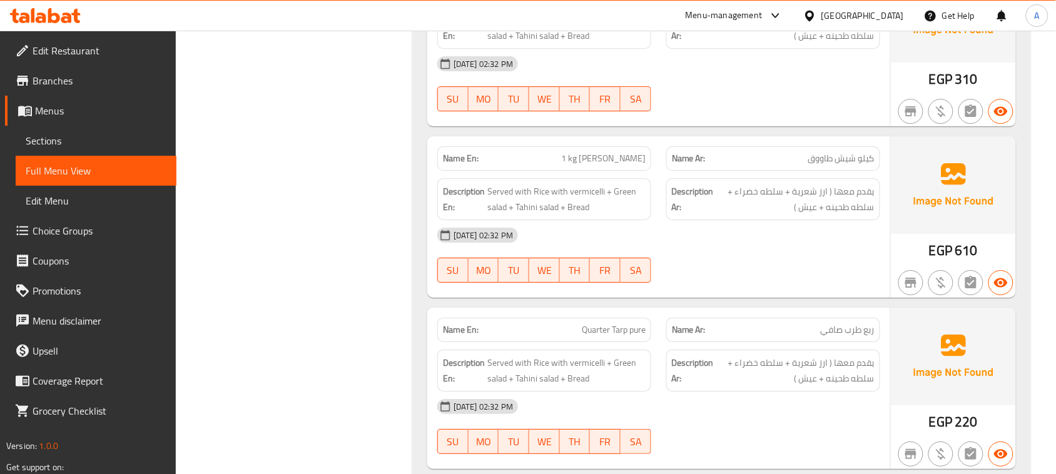
scroll to position [31098, 0]
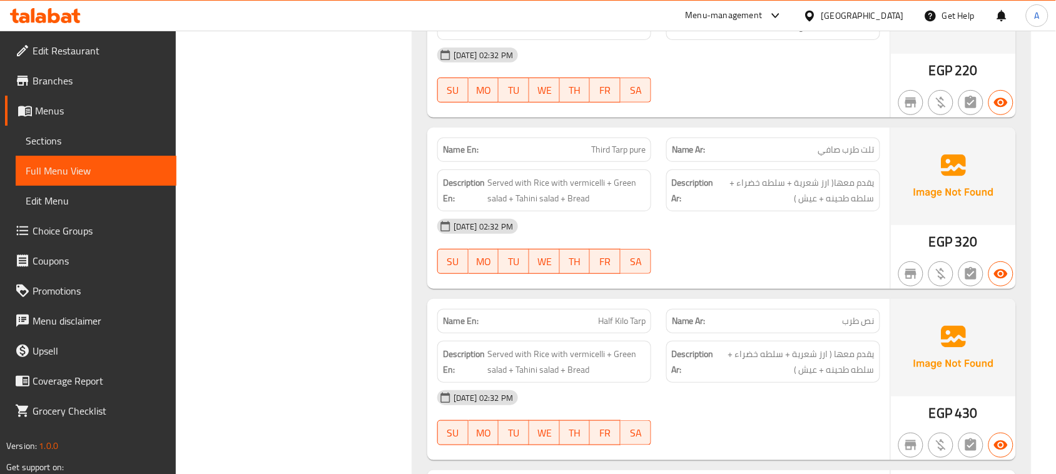
drag, startPoint x: 563, startPoint y: 250, endPoint x: 767, endPoint y: 214, distance: 206.9
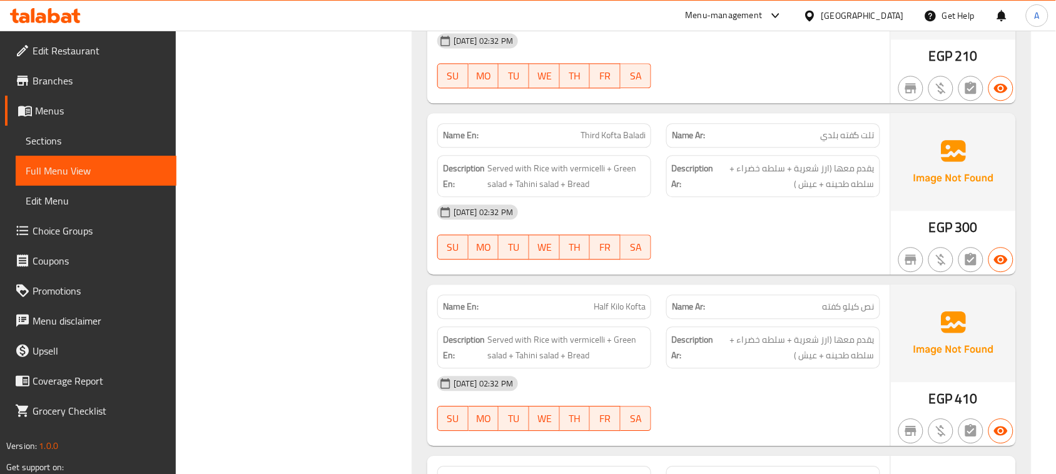
scroll to position [31801, 0]
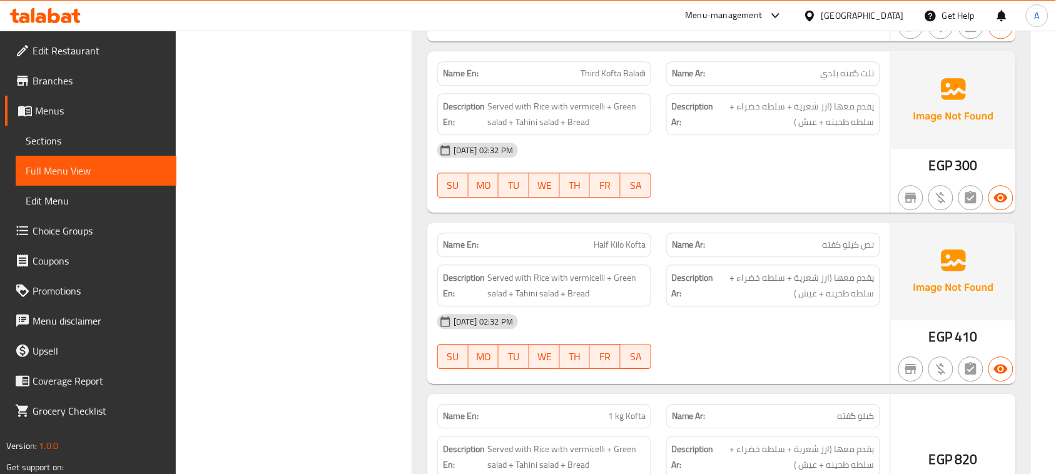
scroll to position [31958, 0]
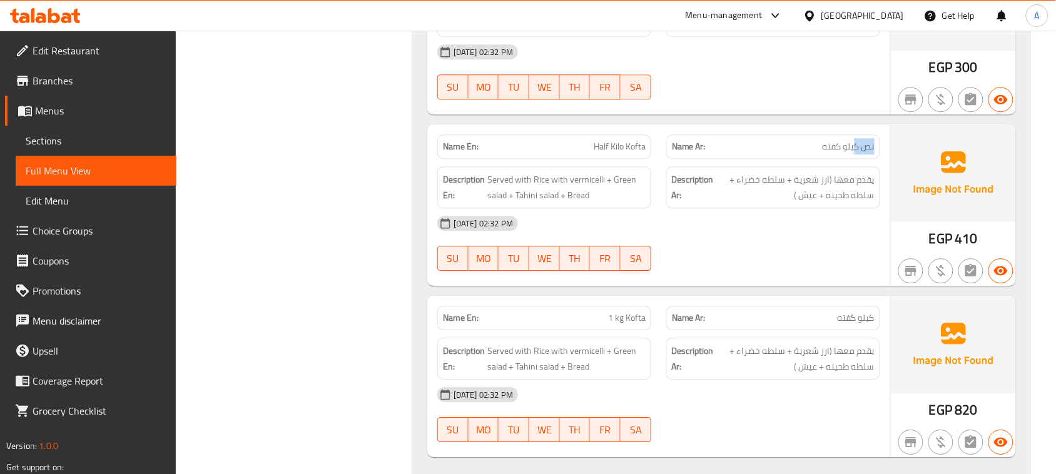
drag, startPoint x: 792, startPoint y: 258, endPoint x: 640, endPoint y: 258, distance: 152.6
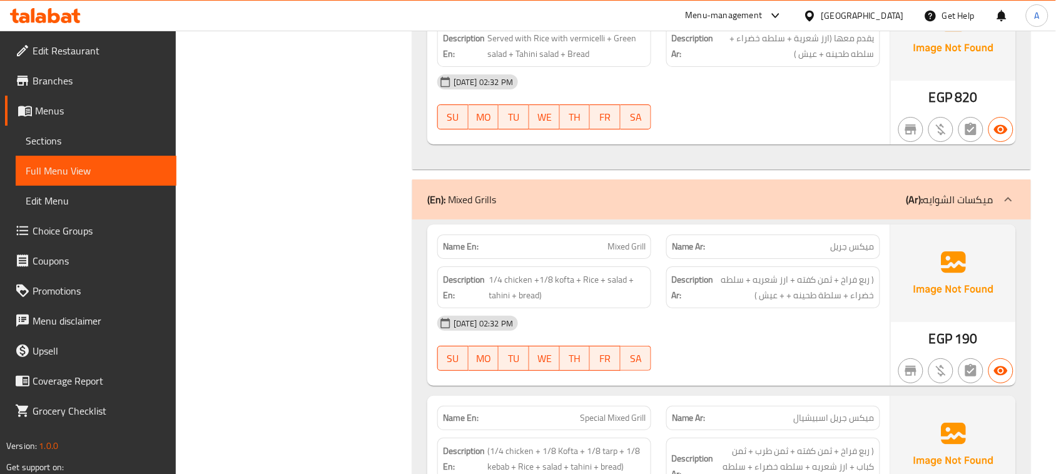
scroll to position [32114, 0]
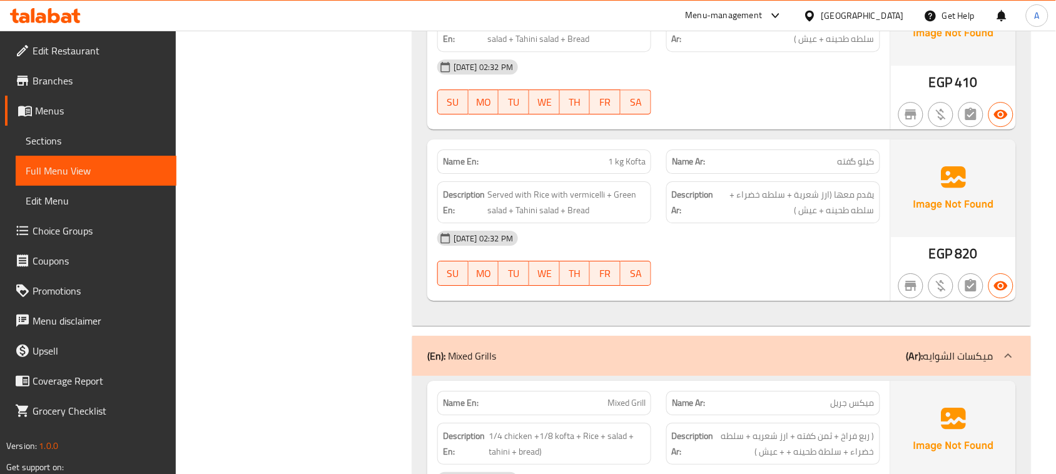
drag, startPoint x: 601, startPoint y: 269, endPoint x: 742, endPoint y: 245, distance: 143.3
click at [693, 181] on div "Name En: 1 kg Kofta Name Ar: كيلو گفته" at bounding box center [659, 161] width 458 height 39
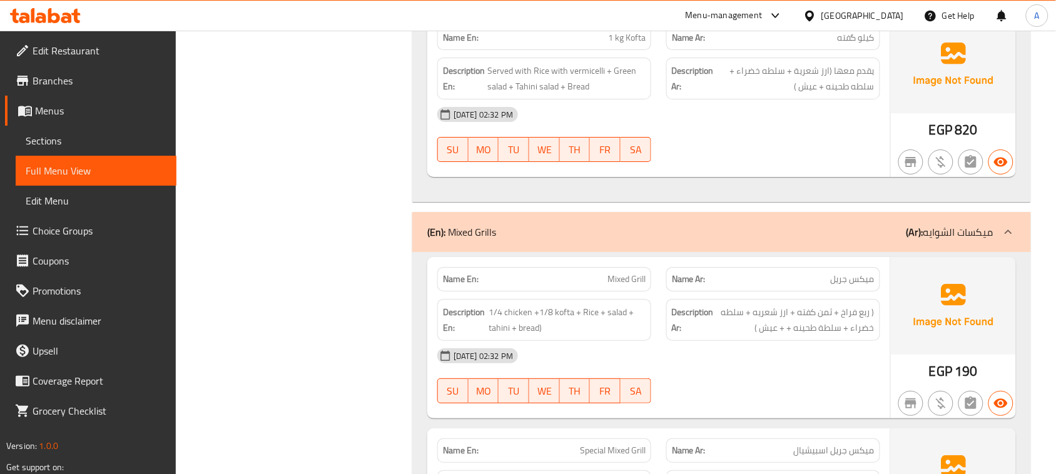
scroll to position [32348, 0]
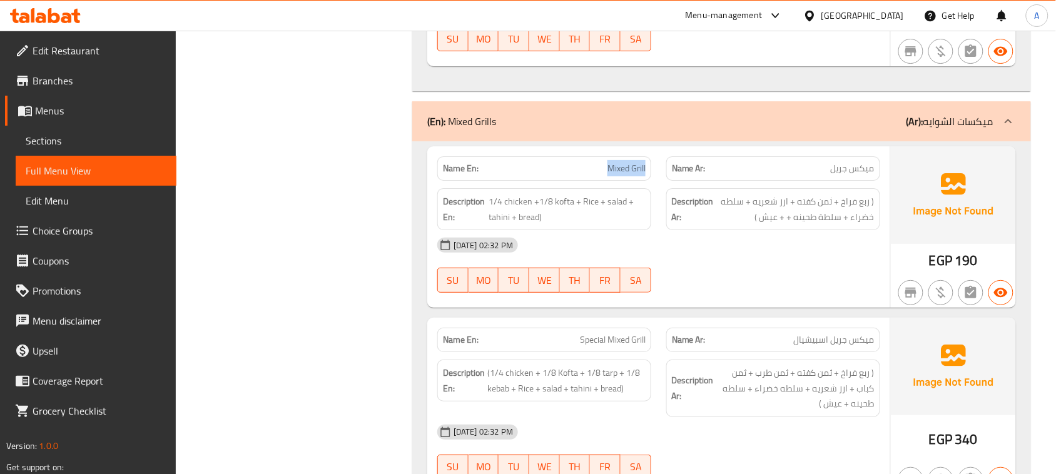
drag, startPoint x: 528, startPoint y: 269, endPoint x: 645, endPoint y: 285, distance: 118.1
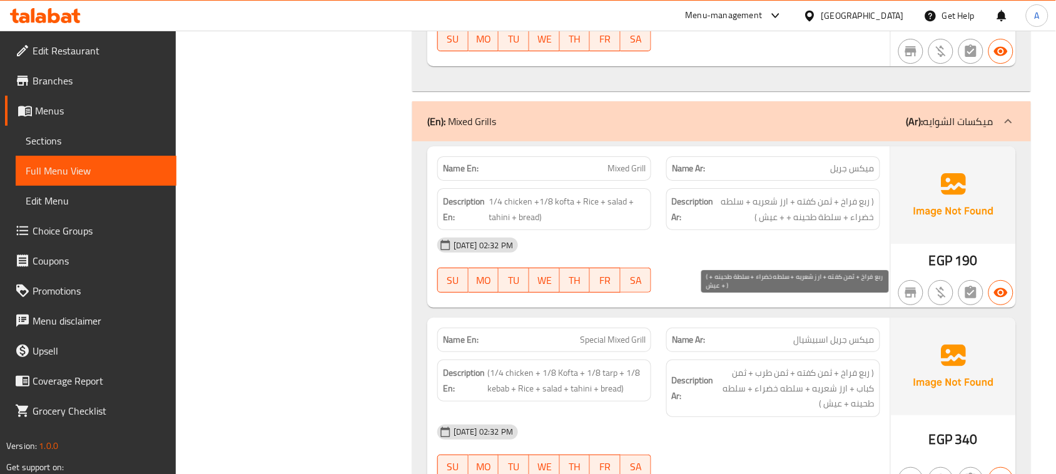
scroll to position [32427, 0]
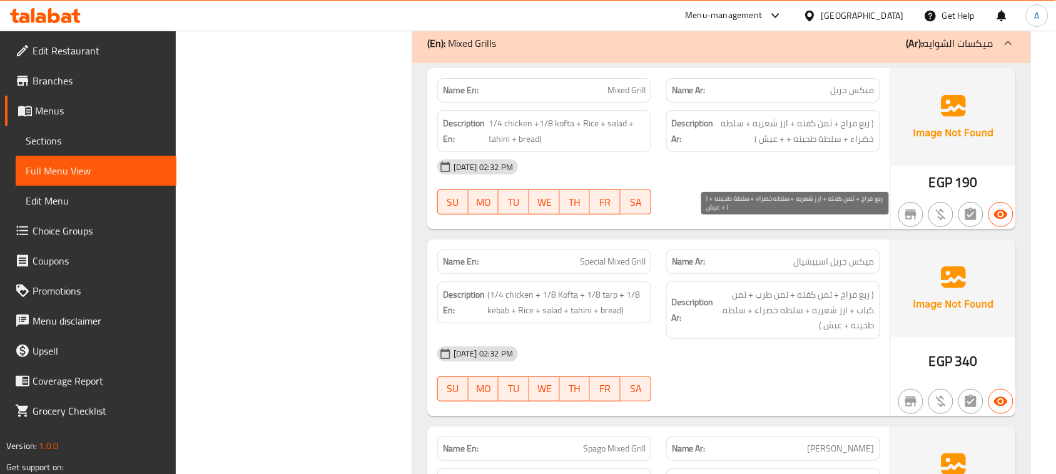
click at [782, 146] on span "( ربع فراخ + ثمن كفته + ارز شعريه + سلطه خضراء + سلطة طحينه + + عيش )" at bounding box center [795, 131] width 158 height 31
drag, startPoint x: 821, startPoint y: 229, endPoint x: 801, endPoint y: 250, distance: 28.7
click at [808, 146] on span "( ربع فراخ + ثمن كفته + ارز شعريه + سلطه خضراء + سلطة طحينه + + عيش )" at bounding box center [795, 131] width 158 height 31
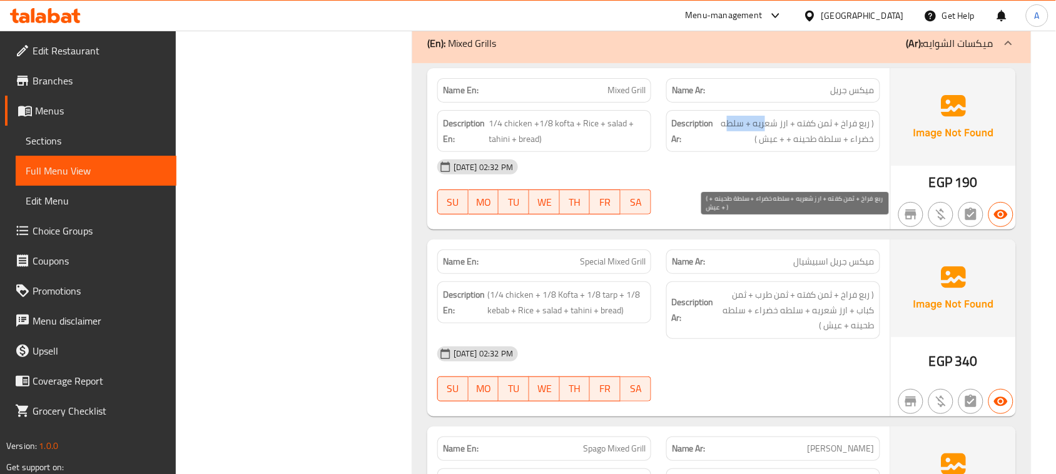
click at [727, 146] on span "( ربع فراخ + ثمن كفته + ارز شعريه + سلطه خضراء + سلطة طحينه + + عيش )" at bounding box center [795, 131] width 158 height 31
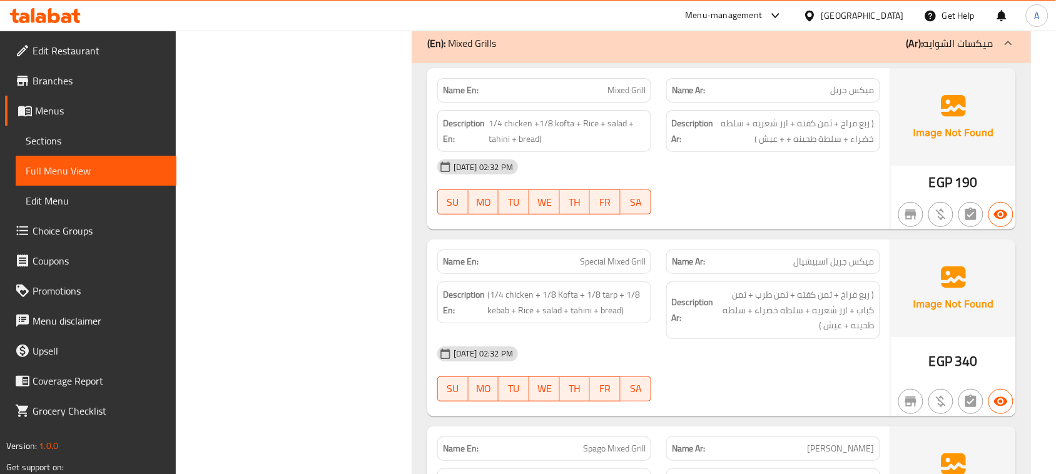
click at [753, 146] on span "( ربع فراخ + ثمن كفته + ارز شعريه + سلطه خضراء + سلطة طحينه + + عيش )" at bounding box center [795, 131] width 158 height 31
drag, startPoint x: 753, startPoint y: 229, endPoint x: 782, endPoint y: 229, distance: 28.1
click at [782, 146] on span "( ربع فراخ + ثمن كفته + ارز شعريه + سلطه خضراء + سلطة طحينه + + عيش )" at bounding box center [795, 131] width 158 height 31
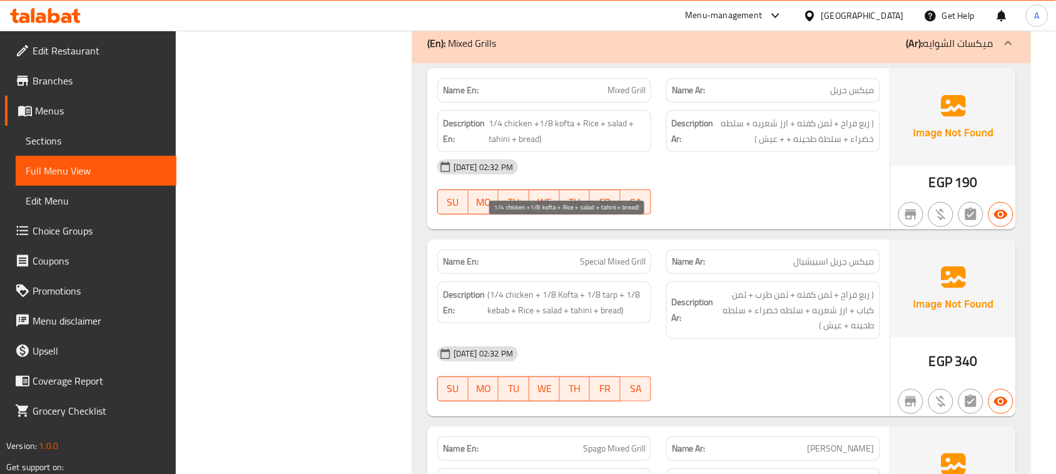
click at [591, 146] on span "1/4 chicken +1/8 kofta + Rice + salad + tahini + bread)" at bounding box center [567, 131] width 156 height 31
click at [587, 146] on span "1/4 chicken +1/8 kofta + Rice + salad + tahini + bread)" at bounding box center [567, 131] width 156 height 31
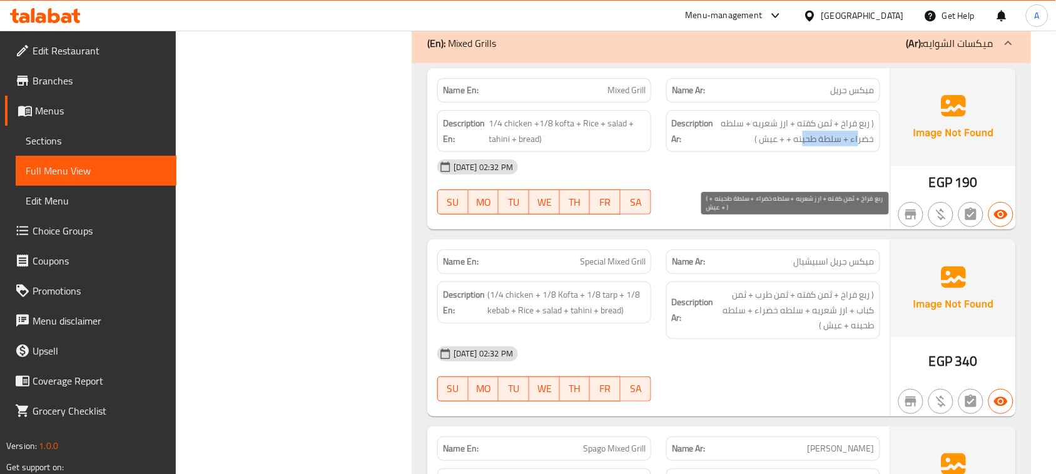
drag, startPoint x: 860, startPoint y: 243, endPoint x: 787, endPoint y: 280, distance: 82.5
click at [804, 146] on span "( ربع فراخ + ثمن كفته + ارز شعريه + سلطه خضراء + سلطة طحينه + + عيش )" at bounding box center [795, 131] width 158 height 31
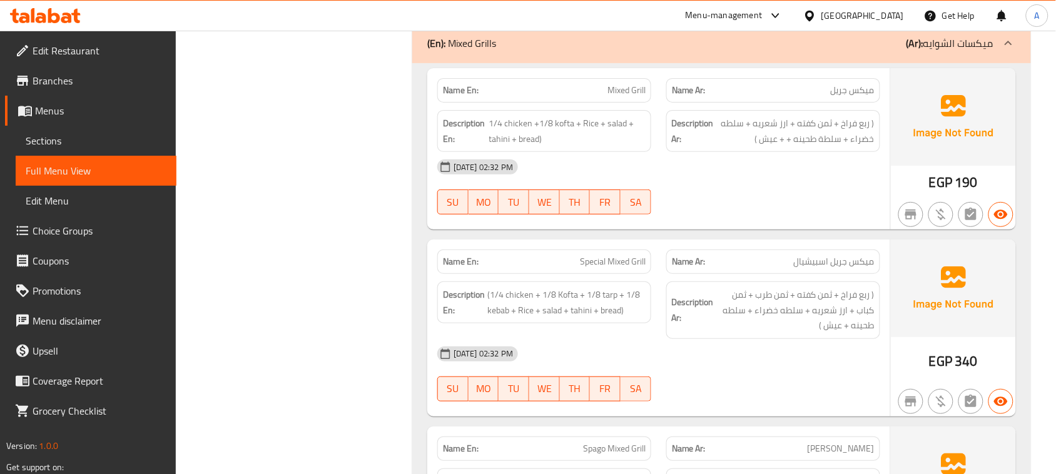
click at [571, 146] on span "1/4 chicken +1/8 kofta + Rice + salad + tahini + bread)" at bounding box center [567, 131] width 156 height 31
click at [592, 146] on span "1/4 chicken +1/8 kofta + Rice + salad + tahini + bread)" at bounding box center [567, 131] width 156 height 31
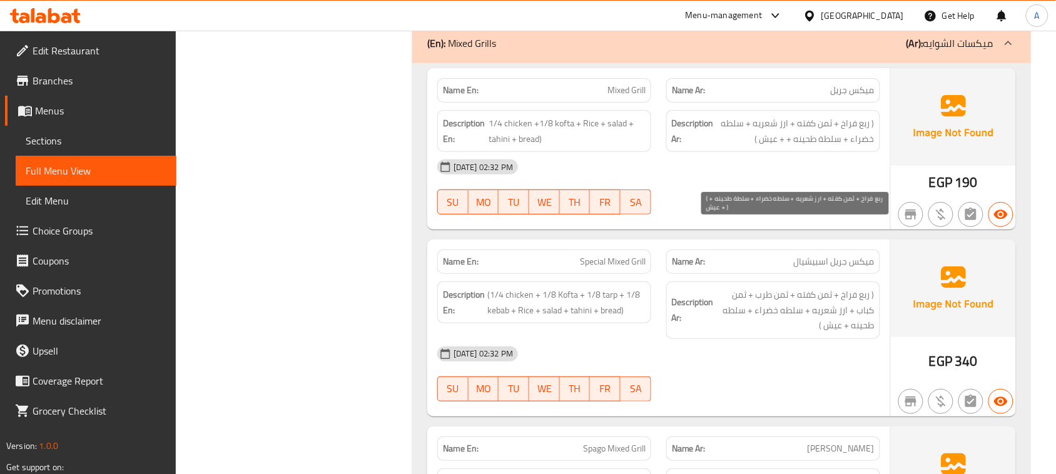
click at [758, 146] on span "( ربع فراخ + ثمن كفته + ارز شعريه + سلطه خضراء + سلطة طحينه + + عيش )" at bounding box center [795, 131] width 158 height 31
drag, startPoint x: 758, startPoint y: 233, endPoint x: 773, endPoint y: 229, distance: 14.9
click at [773, 146] on span "( ربع فراخ + ثمن كفته + ارز شعريه + سلطه خضراء + سلطة طحينه + + عيش )" at bounding box center [795, 131] width 158 height 31
copy span "شعريه"
drag, startPoint x: 862, startPoint y: 301, endPoint x: 713, endPoint y: 239, distance: 160.6
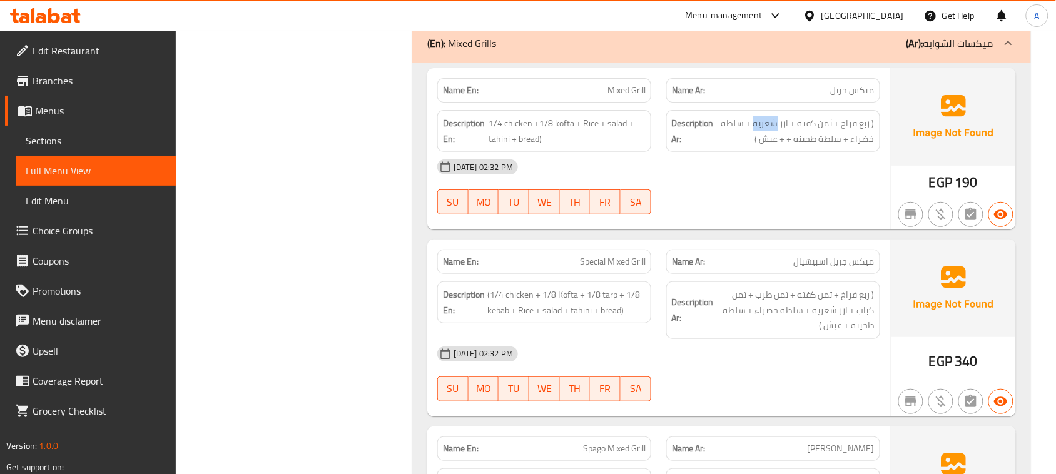
drag, startPoint x: 620, startPoint y: 196, endPoint x: 637, endPoint y: 196, distance: 16.3
copy span "Mixed Grill"
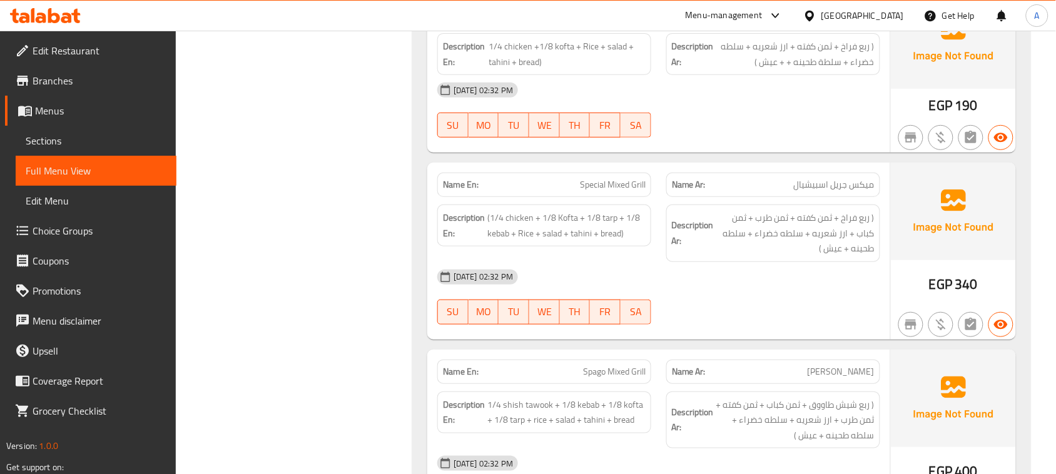
scroll to position [32583, 0]
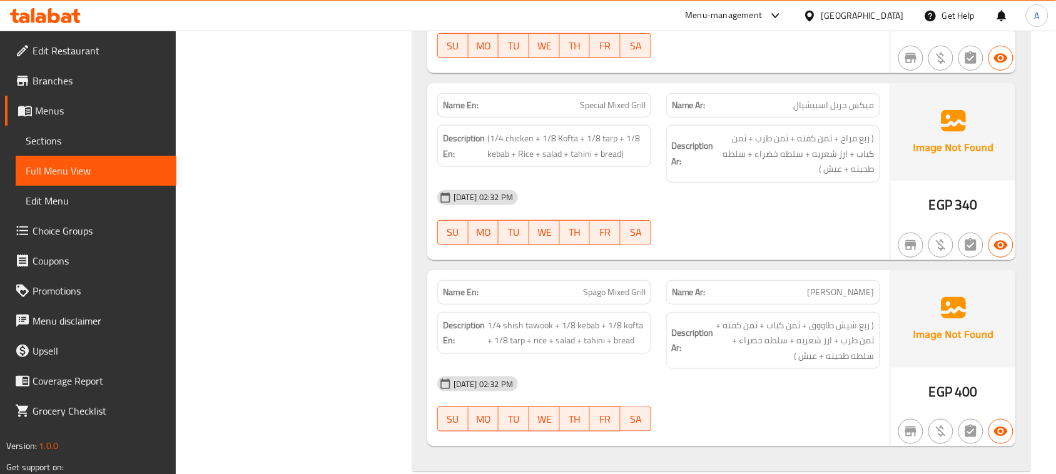
drag, startPoint x: 555, startPoint y: 208, endPoint x: 774, endPoint y: 333, distance: 252.6
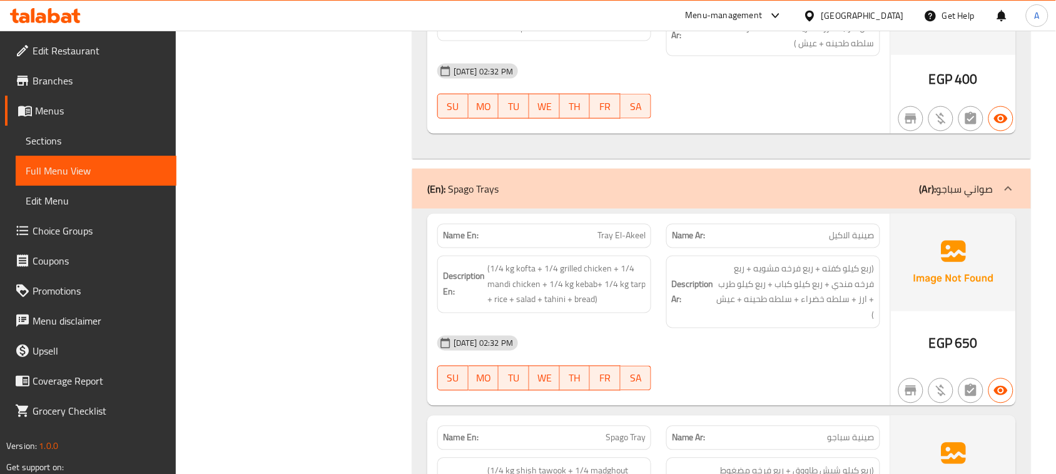
scroll to position [32661, 0]
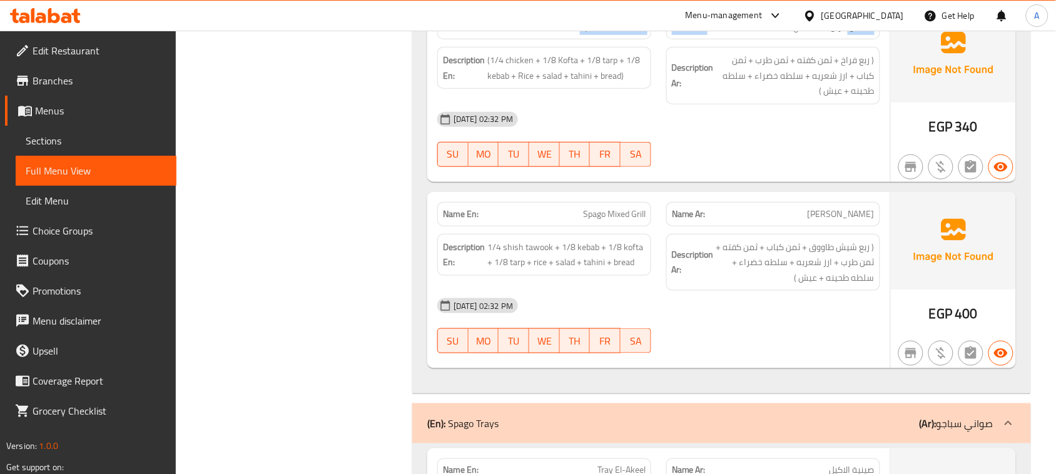
drag, startPoint x: 847, startPoint y: 139, endPoint x: 572, endPoint y: 136, distance: 275.1
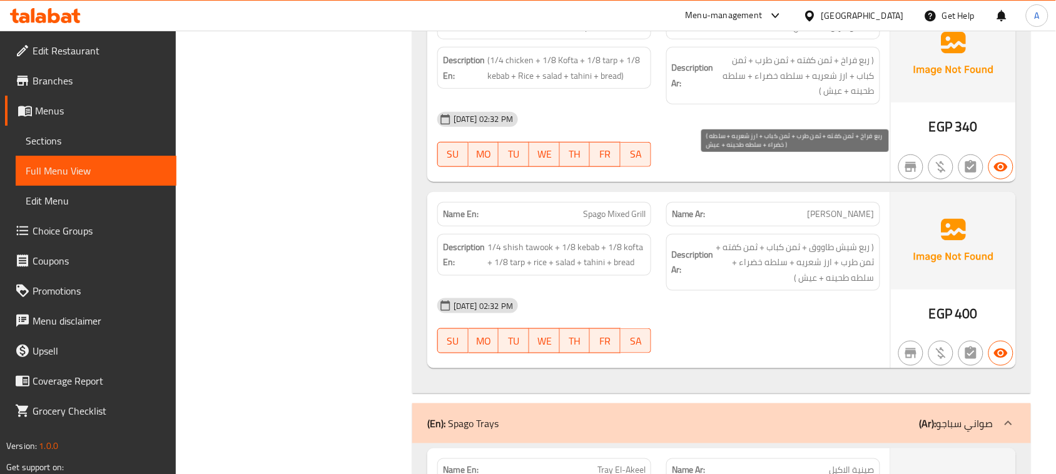
click at [760, 99] on span "( ربع فراخ + ثمن كفته + ثمن طرب + ثمن كباب + ارز شعريه + سلطه خضراء + سلطه طحين…" at bounding box center [795, 76] width 158 height 46
click at [737, 99] on span "( ربع فراخ + ثمن كفته + ثمن طرب + ثمن كباب + ارز شعريه + سلطه خضراء + سلطه طحين…" at bounding box center [795, 76] width 158 height 46
drag, startPoint x: 845, startPoint y: 185, endPoint x: 737, endPoint y: 185, distance: 108.8
click at [737, 99] on span "( ربع فراخ + ثمن كفته + ثمن طرب + ثمن كباب + ارز شعريه + سلطه خضراء + سلطه طحين…" at bounding box center [795, 76] width 158 height 46
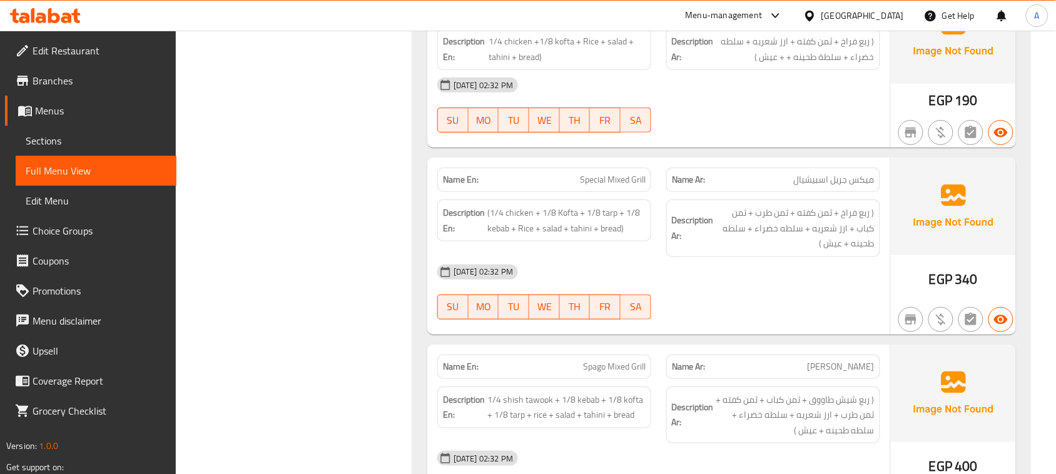
scroll to position [32505, 0]
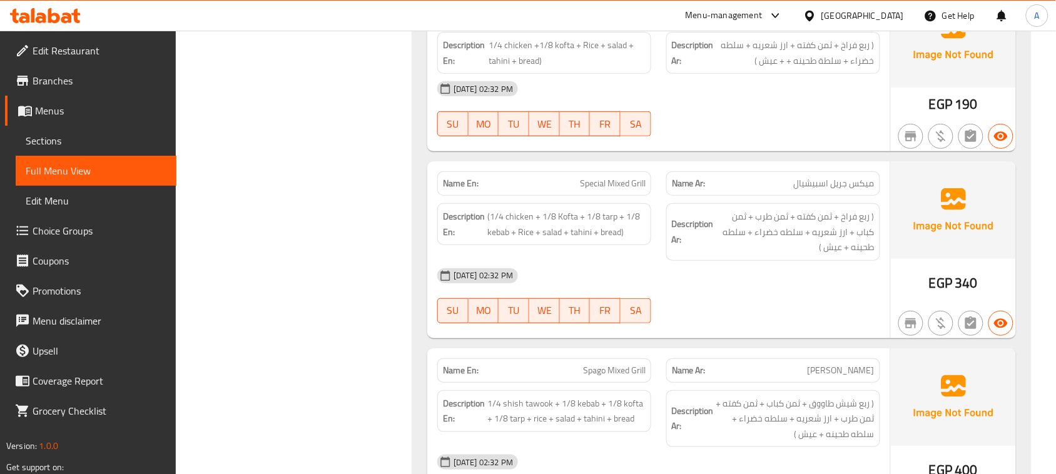
drag, startPoint x: 829, startPoint y: 293, endPoint x: 804, endPoint y: 275, distance: 30.5
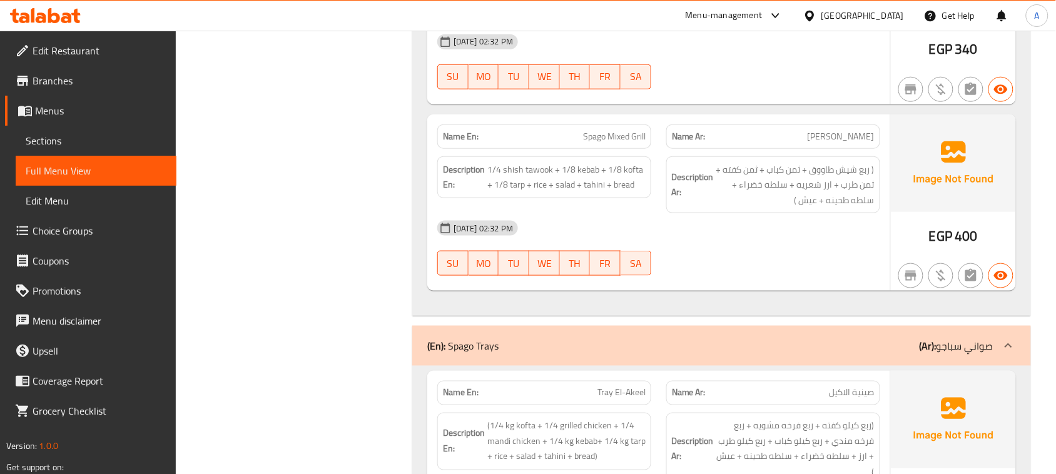
scroll to position [32739, 0]
click at [776, 208] on span "( ربع شيش طاووق + ثمن كباب + ثمن كفته + ثمن طرب + ارز شعريه + سلطه خضراء + سلطه…" at bounding box center [795, 184] width 158 height 46
drag, startPoint x: 573, startPoint y: 250, endPoint x: 648, endPoint y: 245, distance: 75.8
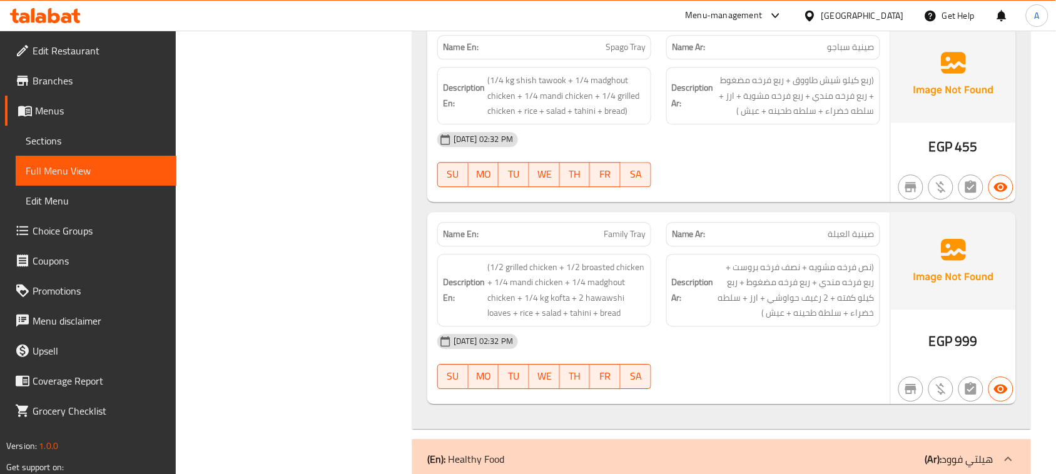
scroll to position [33130, 0]
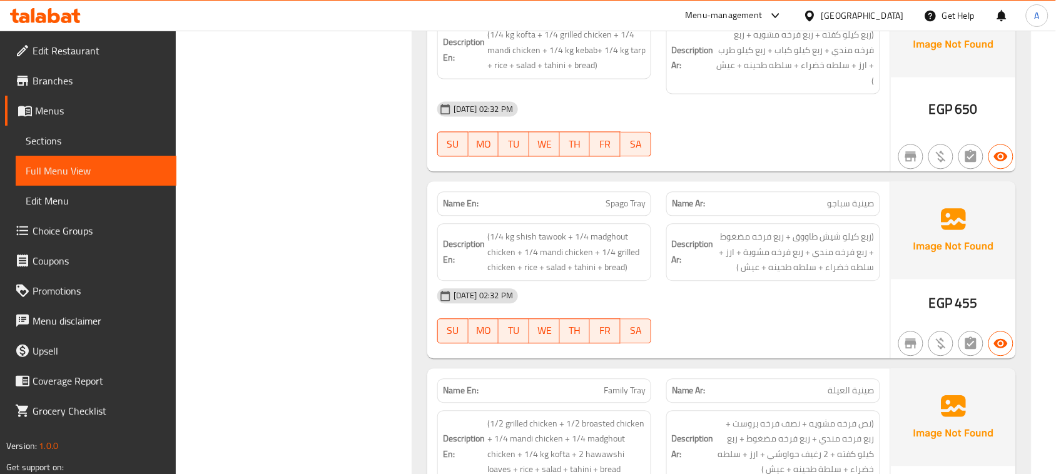
drag, startPoint x: 577, startPoint y: 116, endPoint x: 692, endPoint y: 163, distance: 124.8
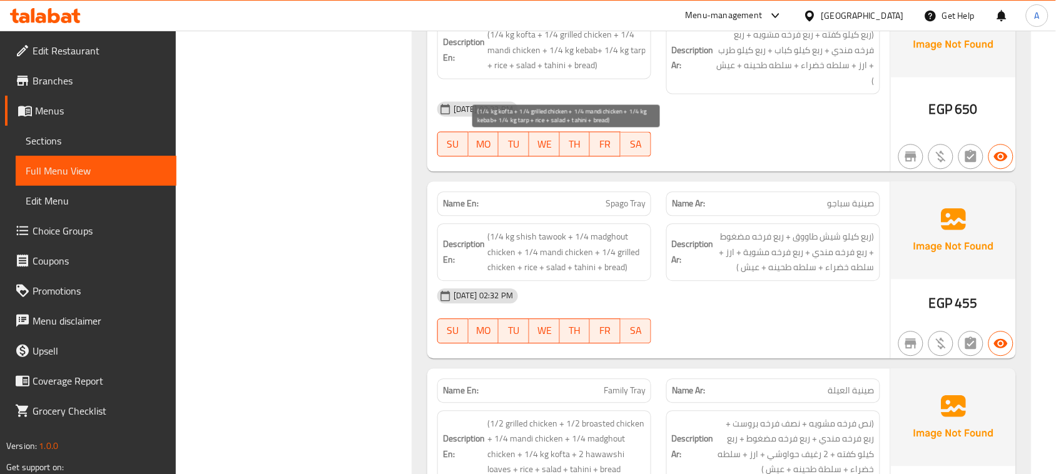
click at [527, 73] on span "(1/4 kg kofta + 1/4 grilled chicken + 1/4 mandi chicken + 1/4 kg kebab+ 1/4 kg …" at bounding box center [566, 50] width 158 height 46
drag, startPoint x: 585, startPoint y: 107, endPoint x: 645, endPoint y: 138, distance: 68.2
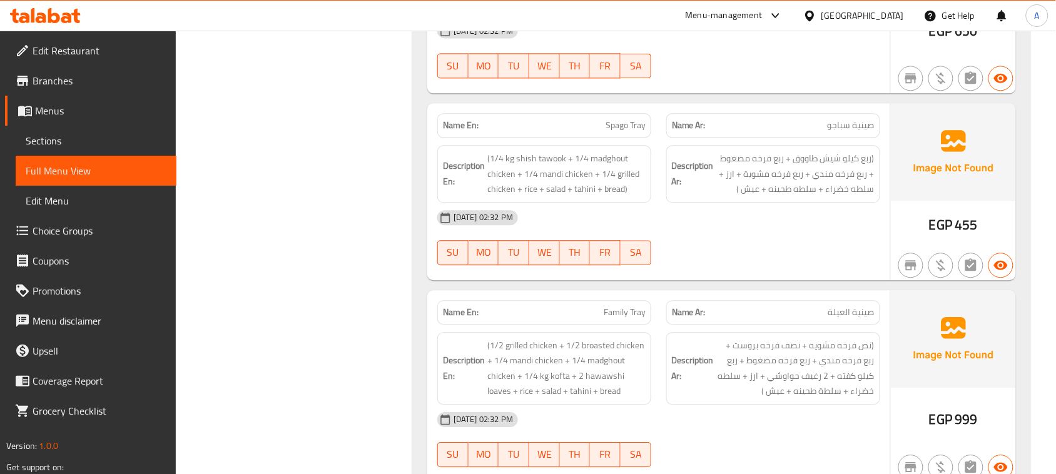
drag, startPoint x: 588, startPoint y: 231, endPoint x: 732, endPoint y: 216, distance: 144.7
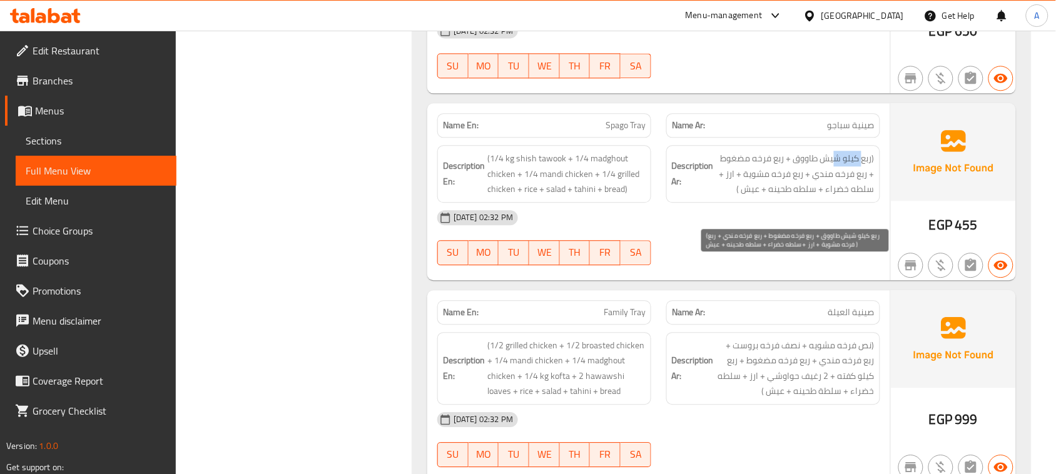
click at [833, 197] on span "(ربع كيلو شيش طاووق + ربع فرخه مضغوط + ربع فرخه مندي + ربع فرخه مشوية + ارز + س…" at bounding box center [795, 174] width 158 height 46
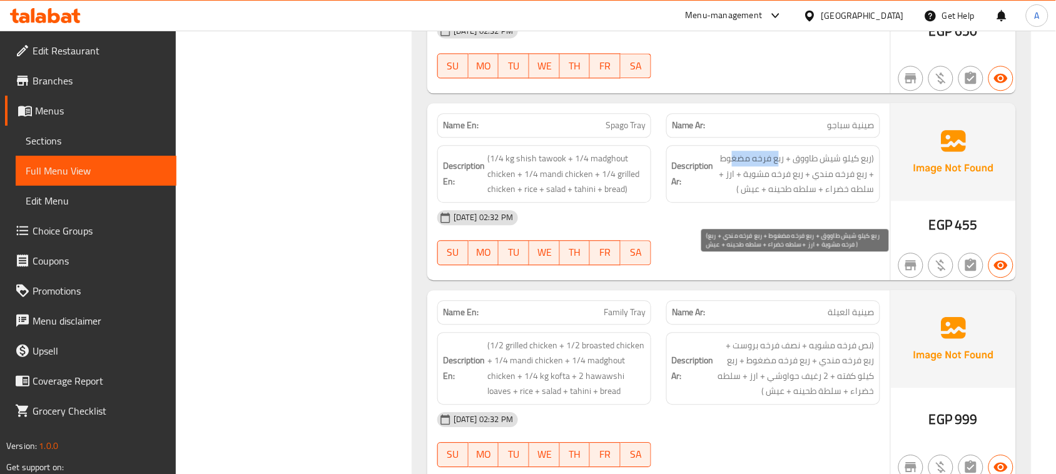
drag, startPoint x: 779, startPoint y: 268, endPoint x: 733, endPoint y: 267, distance: 45.7
click at [733, 197] on span "(ربع كيلو شيش طاووق + ربع فرخه مضغوط + ربع فرخه مندي + ربع فرخه مشوية + ارز + س…" at bounding box center [795, 174] width 158 height 46
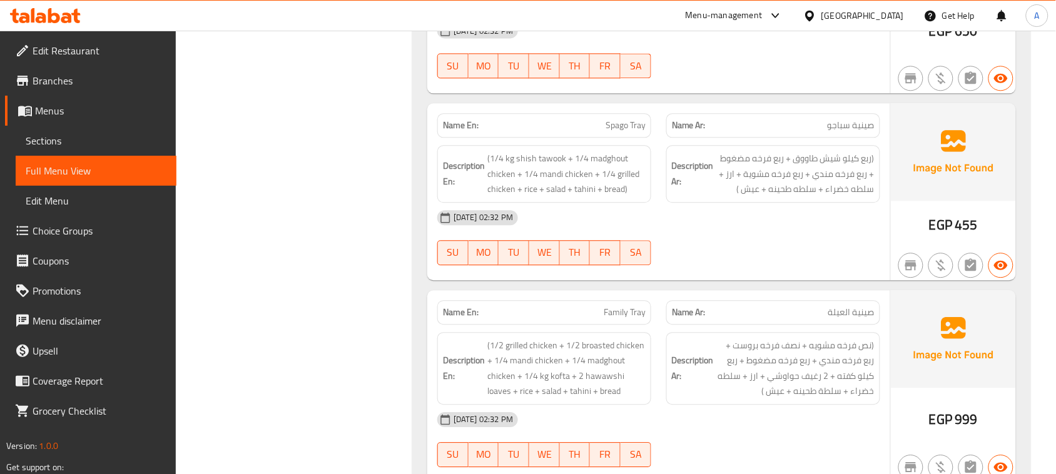
click at [597, 197] on span "(1/4 kg shish tawook + 1/4 madghout chicken + 1/4 mandi chicken + 1/4 grilled c…" at bounding box center [566, 174] width 158 height 46
drag, startPoint x: 483, startPoint y: 283, endPoint x: 523, endPoint y: 283, distance: 39.4
drag, startPoint x: 530, startPoint y: 282, endPoint x: 557, endPoint y: 282, distance: 26.9
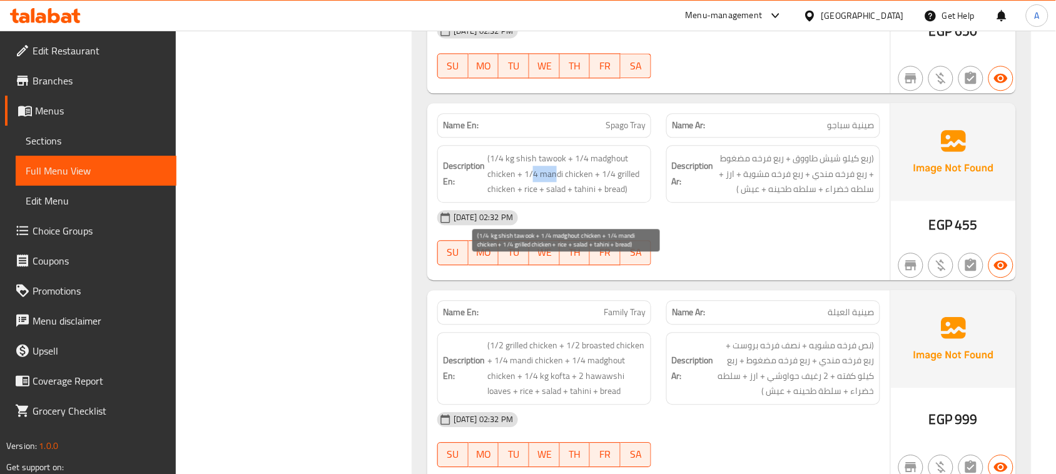
click at [557, 197] on span "(1/4 kg shish tawook + 1/4 madghout chicken + 1/4 mandi chicken + 1/4 grilled c…" at bounding box center [566, 174] width 158 height 46
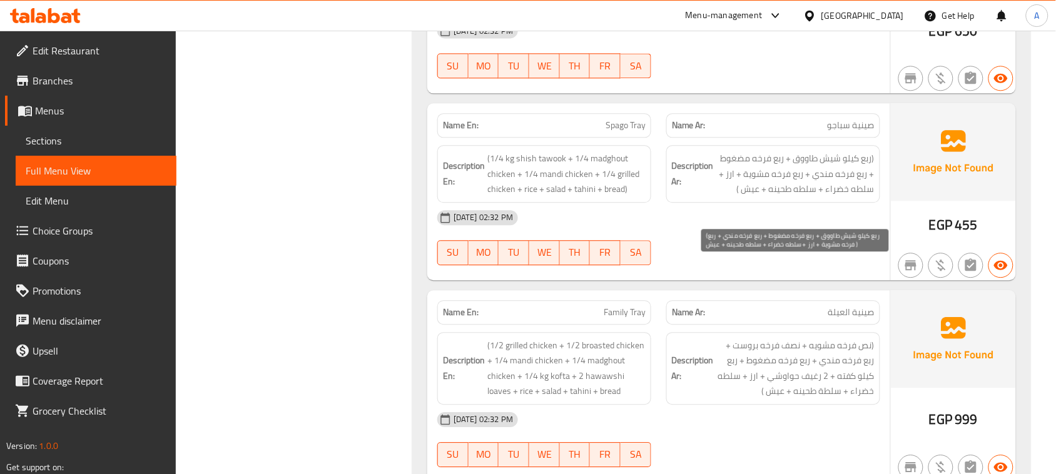
click at [810, 197] on span "(ربع كيلو شيش طاووق + ربع فرخه مضغوط + ربع فرخه مندي + ربع فرخه مشوية + ارز + س…" at bounding box center [795, 174] width 158 height 46
drag, startPoint x: 785, startPoint y: 286, endPoint x: 752, endPoint y: 286, distance: 33.1
click at [752, 197] on span "(ربع كيلو شيش طاووق + ربع فرخه مضغوط + ربع فرخه مندي + ربع فرخه مشوية + ارز + س…" at bounding box center [795, 174] width 158 height 46
click at [725, 197] on span "(ربع كيلو شيش طاووق + ربع فرخه مضغوط + ربع فرخه مندي + ربع فرخه مشوية + ارز + س…" at bounding box center [795, 174] width 158 height 46
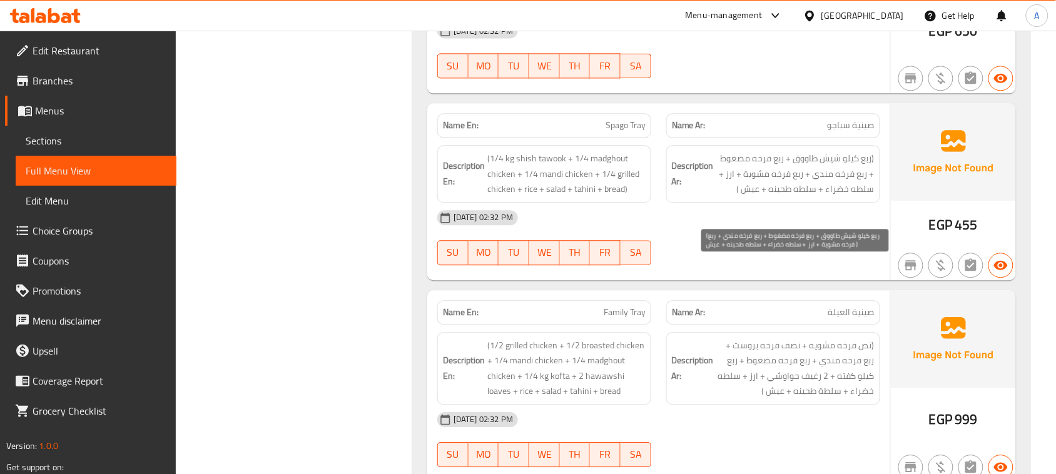
drag, startPoint x: 837, startPoint y: 304, endPoint x: 799, endPoint y: 304, distance: 38.1
click at [799, 197] on span "(ربع كيلو شيش طاووق + ربع فرخه مضغوط + ربع فرخه مندي + ربع فرخه مشوية + ارز + س…" at bounding box center [795, 174] width 158 height 46
click at [788, 197] on span "(ربع كيلو شيش طاووق + ربع فرخه مضغوط + ربع فرخه مندي + ربع فرخه مشوية + ارز + س…" at bounding box center [795, 174] width 158 height 46
drag, startPoint x: 788, startPoint y: 296, endPoint x: 799, endPoint y: 305, distance: 14.2
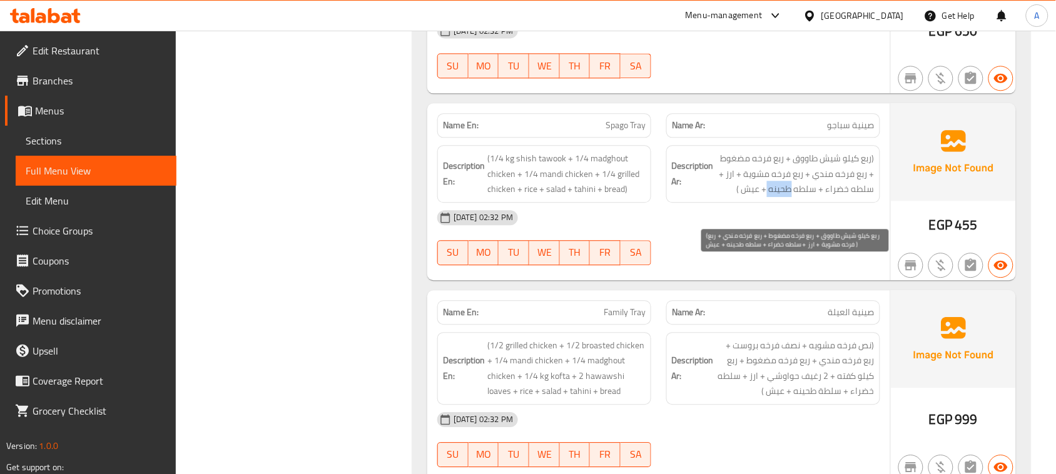
click at [798, 197] on span "(ربع كيلو شيش طاووق + ربع فرخه مضغوط + ربع فرخه مندي + ربع فرخه مشوية + ارز + س…" at bounding box center [795, 174] width 158 height 46
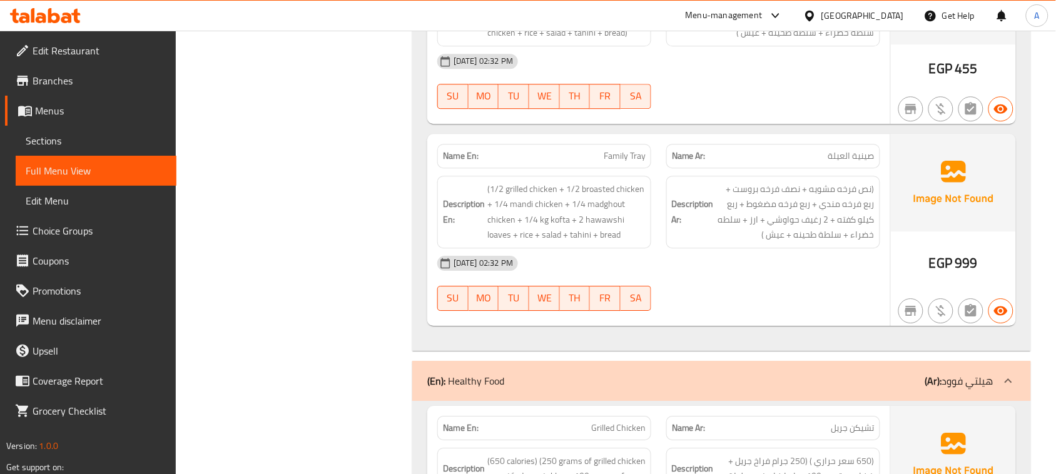
scroll to position [33443, 0]
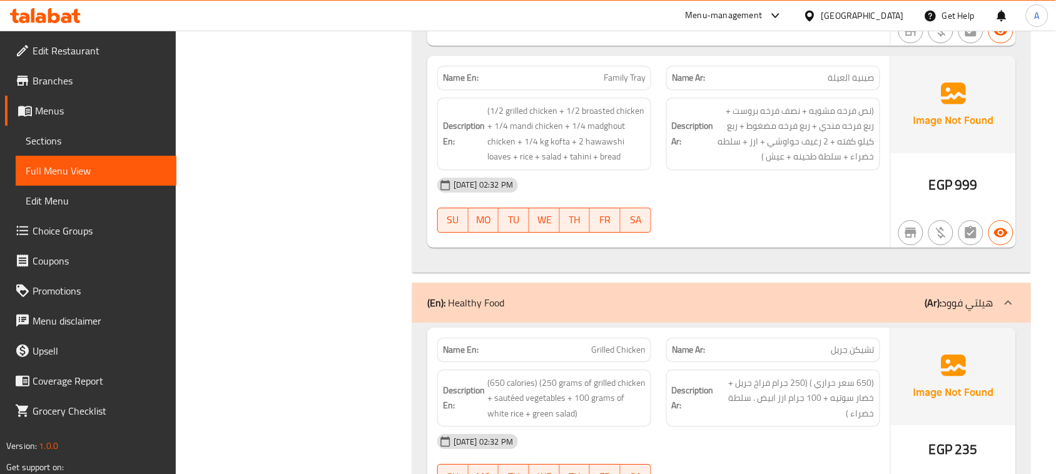
drag, startPoint x: 732, startPoint y: 307, endPoint x: 877, endPoint y: 229, distance: 164.8
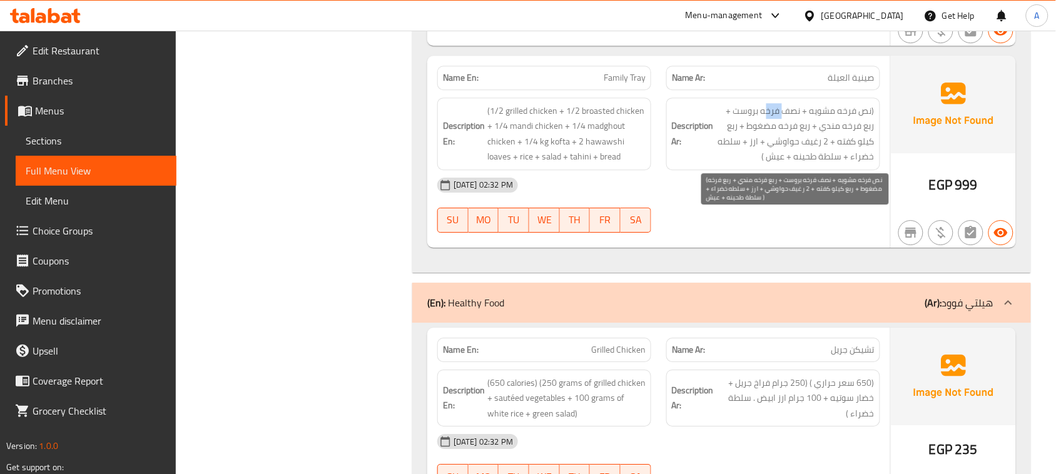
drag, startPoint x: 776, startPoint y: 220, endPoint x: 767, endPoint y: 222, distance: 9.6
click at [767, 164] on span "(نص فرخه مشويه + نصف فرخه بروست + ربع فرخه مندي + ربع فرخه مضغوط + ربع كيلو كفت…" at bounding box center [795, 133] width 158 height 61
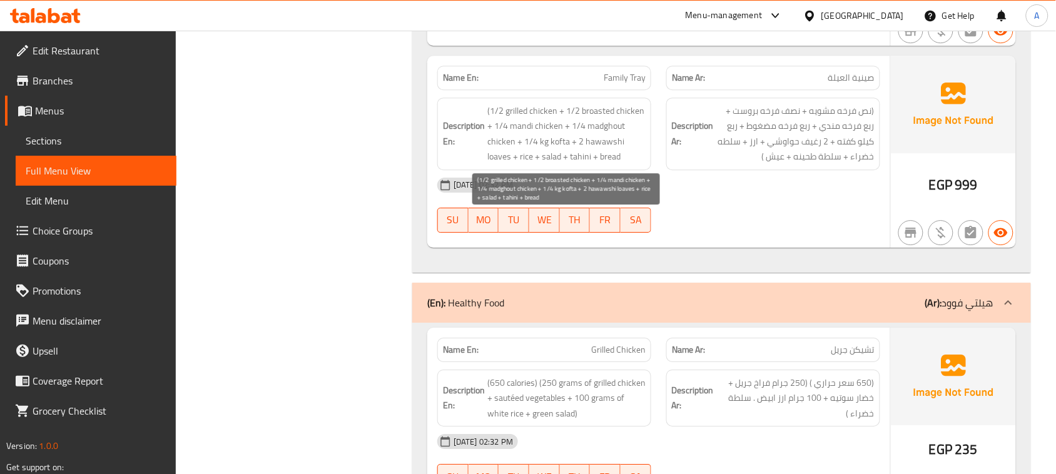
click at [600, 164] on span "(1/2 grilled chicken + 1/2 broasted chicken + 1/4 mandi chicken + 1/4 madghout …" at bounding box center [566, 133] width 158 height 61
click at [533, 164] on span "(1/2 grilled chicken + 1/2 broasted chicken + 1/4 mandi chicken + 1/4 madghout …" at bounding box center [566, 133] width 158 height 61
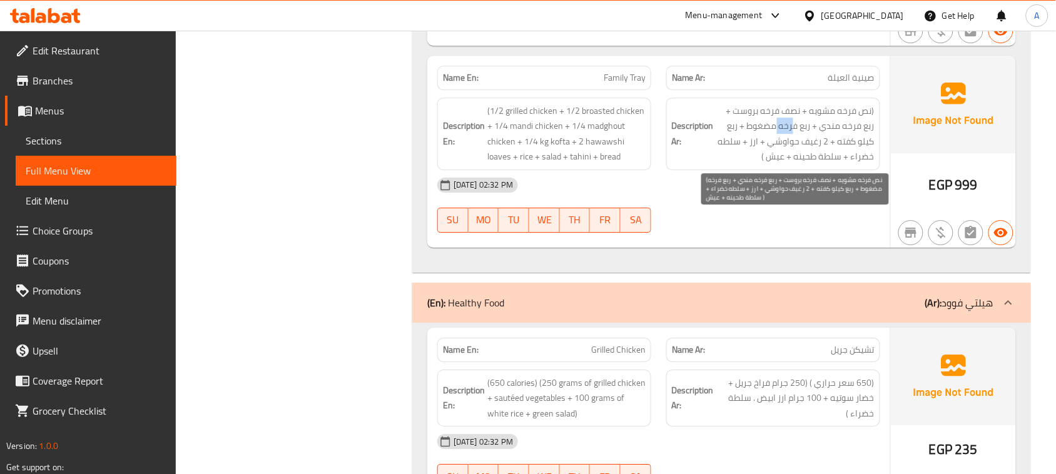
drag, startPoint x: 777, startPoint y: 231, endPoint x: 632, endPoint y: 263, distance: 147.9
click at [774, 164] on span "(نص فرخه مشويه + نصف فرخه بروست + ربع فرخه مندي + ربع فرخه مضغوط + ربع كيلو كفت…" at bounding box center [795, 133] width 158 height 61
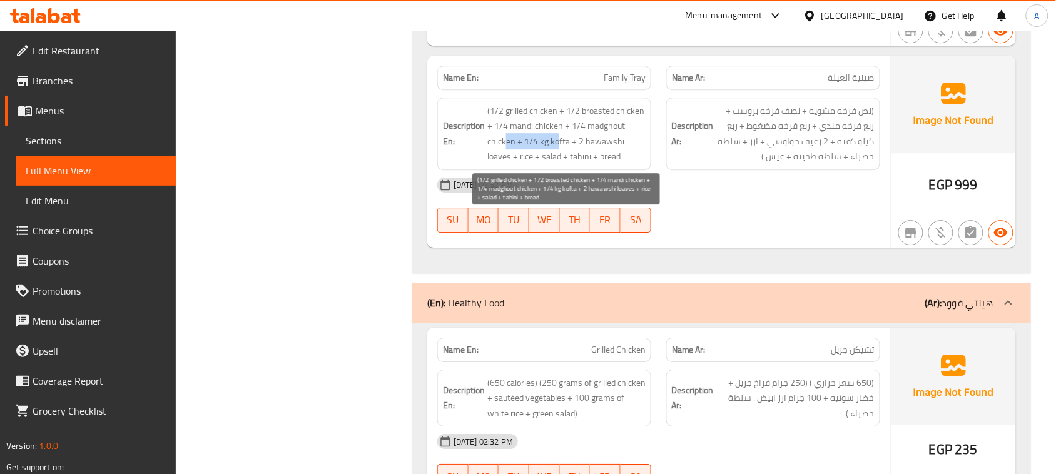
drag, startPoint x: 542, startPoint y: 251, endPoint x: 658, endPoint y: 258, distance: 116.5
click at [571, 164] on span "(1/2 grilled chicken + 1/2 broasted chicken + 1/4 mandi chicken + 1/4 madghout …" at bounding box center [566, 133] width 158 height 61
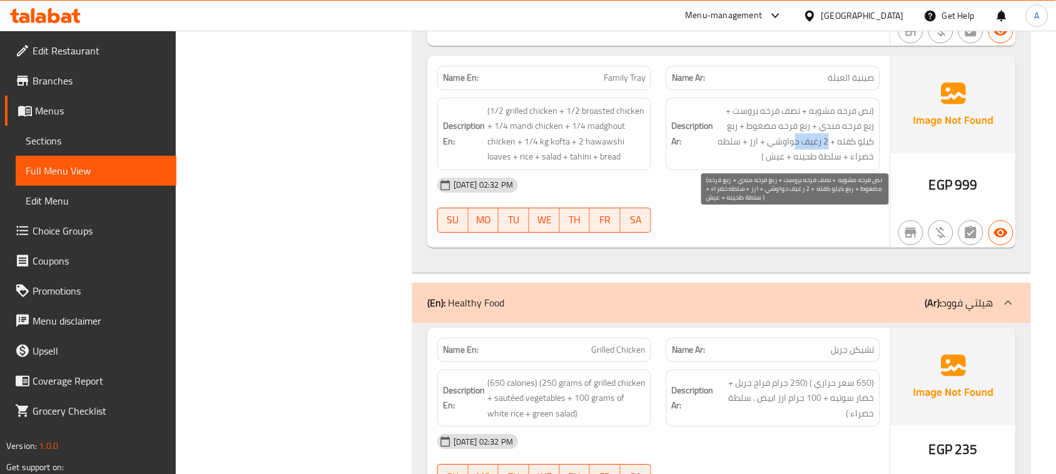
drag, startPoint x: 804, startPoint y: 251, endPoint x: 785, endPoint y: 252, distance: 18.8
click at [791, 164] on span "(نص فرخه مشويه + نصف فرخه بروست + ربع فرخه مندي + ربع فرخه مضغوط + ربع كيلو كفت…" at bounding box center [795, 133] width 158 height 61
drag, startPoint x: 752, startPoint y: 250, endPoint x: 746, endPoint y: 255, distance: 7.6
click at [746, 164] on span "(نص فرخه مشويه + نصف فرخه بروست + ربع فرخه مندي + ربع فرخه مضغوط + ربع كيلو كفت…" at bounding box center [795, 133] width 158 height 61
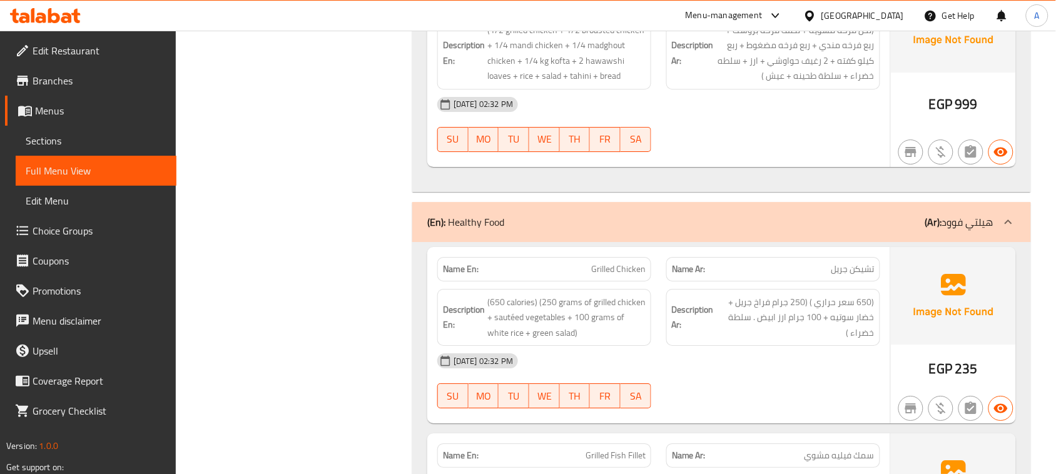
scroll to position [33677, 0]
